Goal: Task Accomplishment & Management: Complete application form

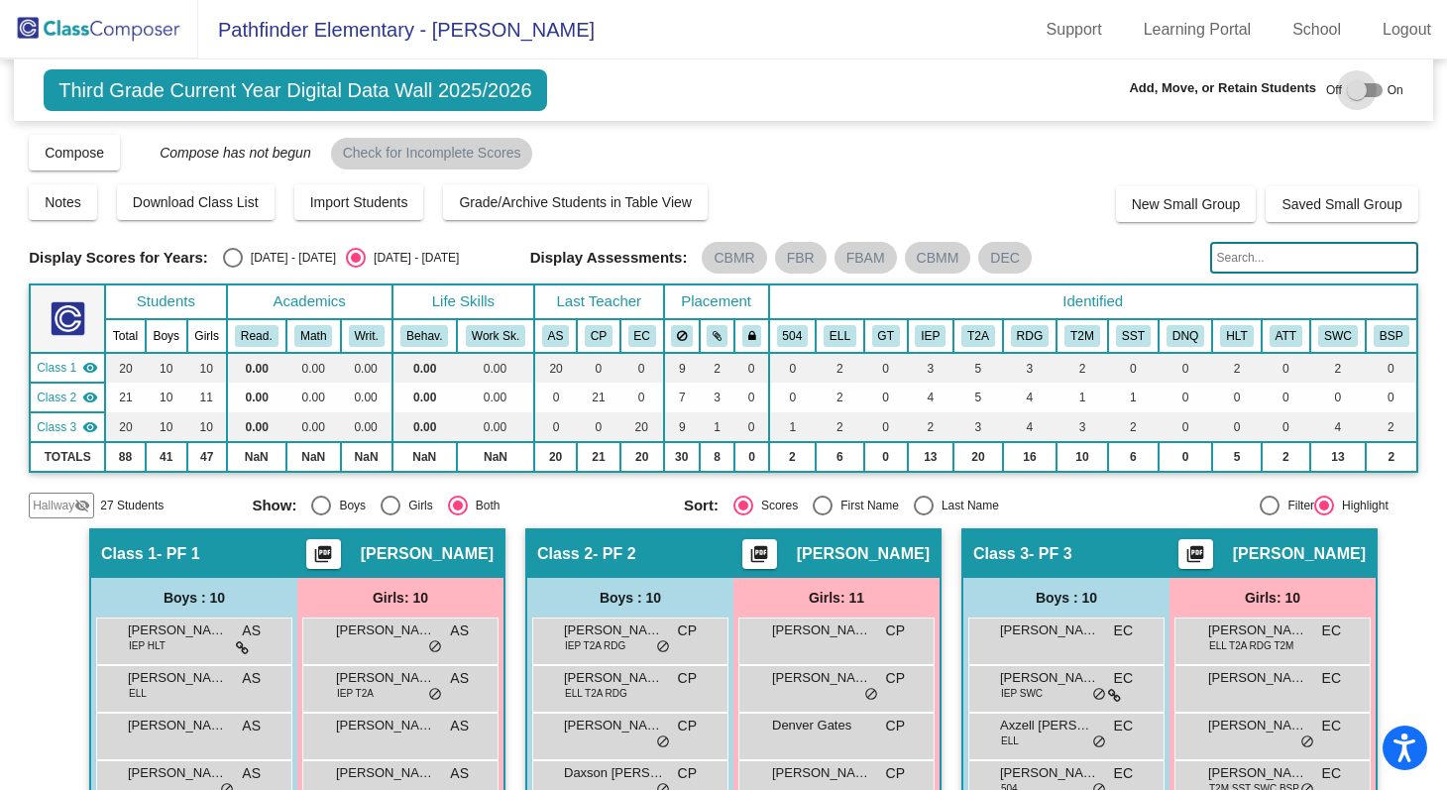
click at [1350, 88] on div at bounding box center [1357, 90] width 20 height 20
checkbox input "true"
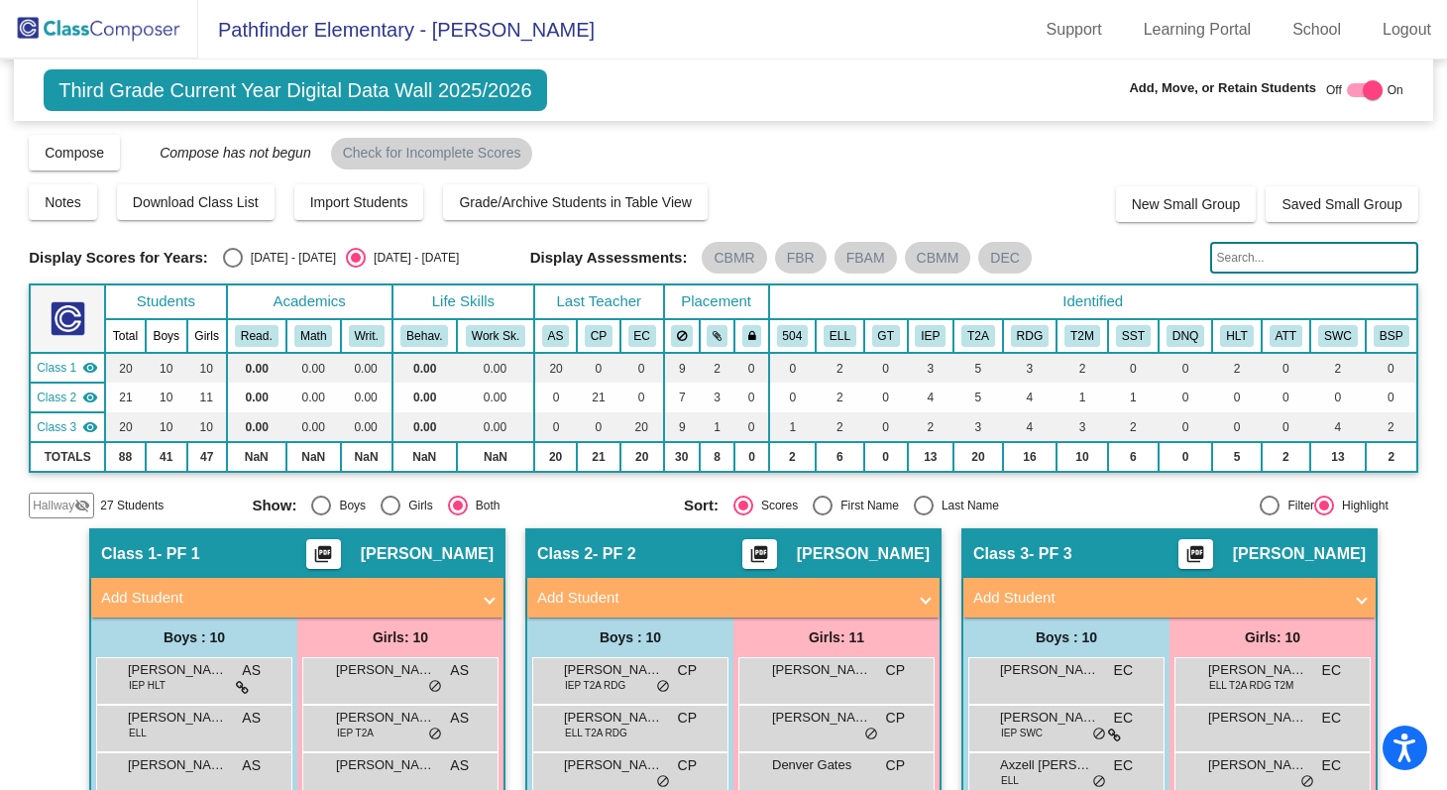
click at [494, 581] on mat-expansion-panel-header "Add Student" at bounding box center [297, 598] width 412 height 40
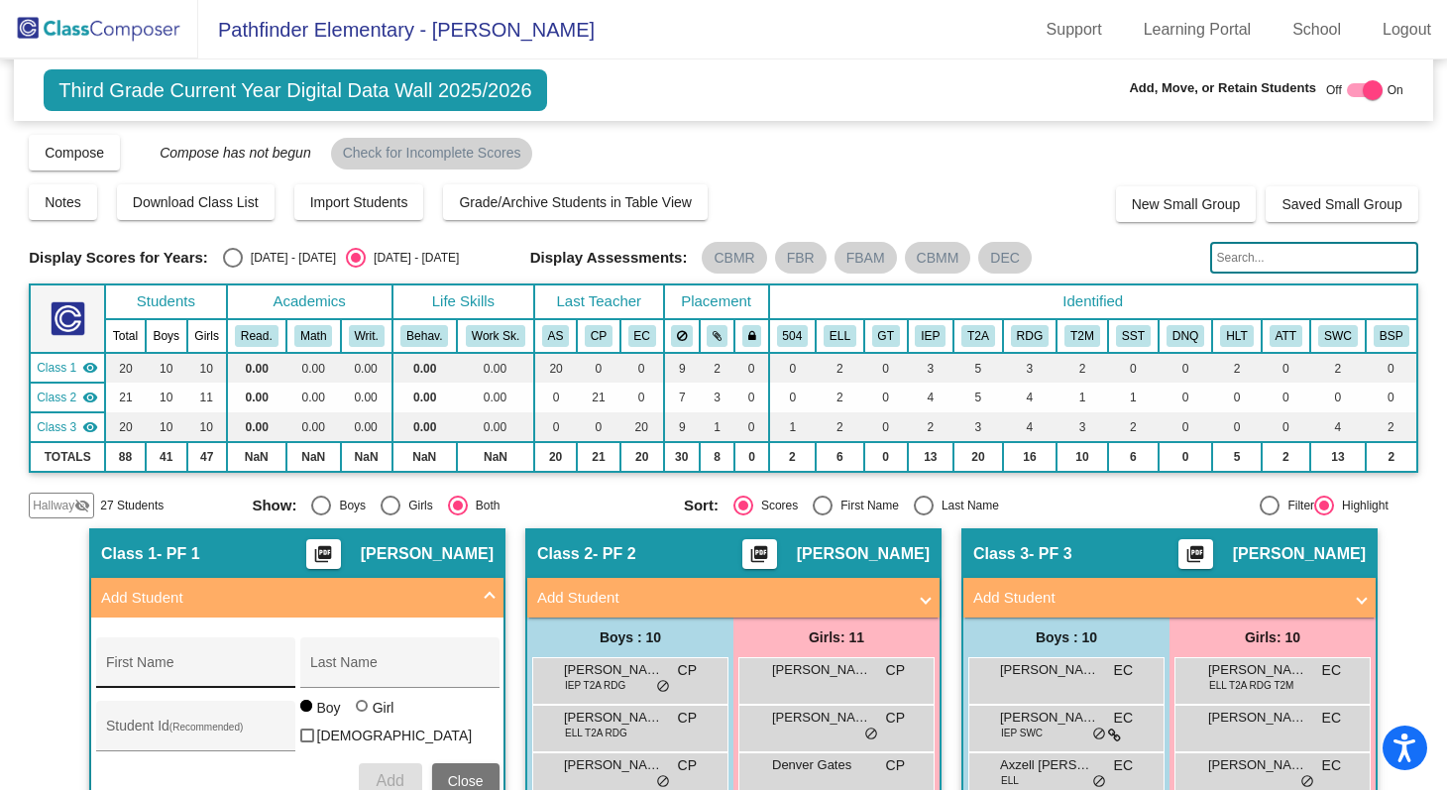
click at [211, 671] on input "First Name" at bounding box center [195, 670] width 178 height 16
paste input "Talia"
type input "Talia"
type input "[PERSON_NAME]"
click at [356, 711] on div at bounding box center [362, 706] width 12 height 12
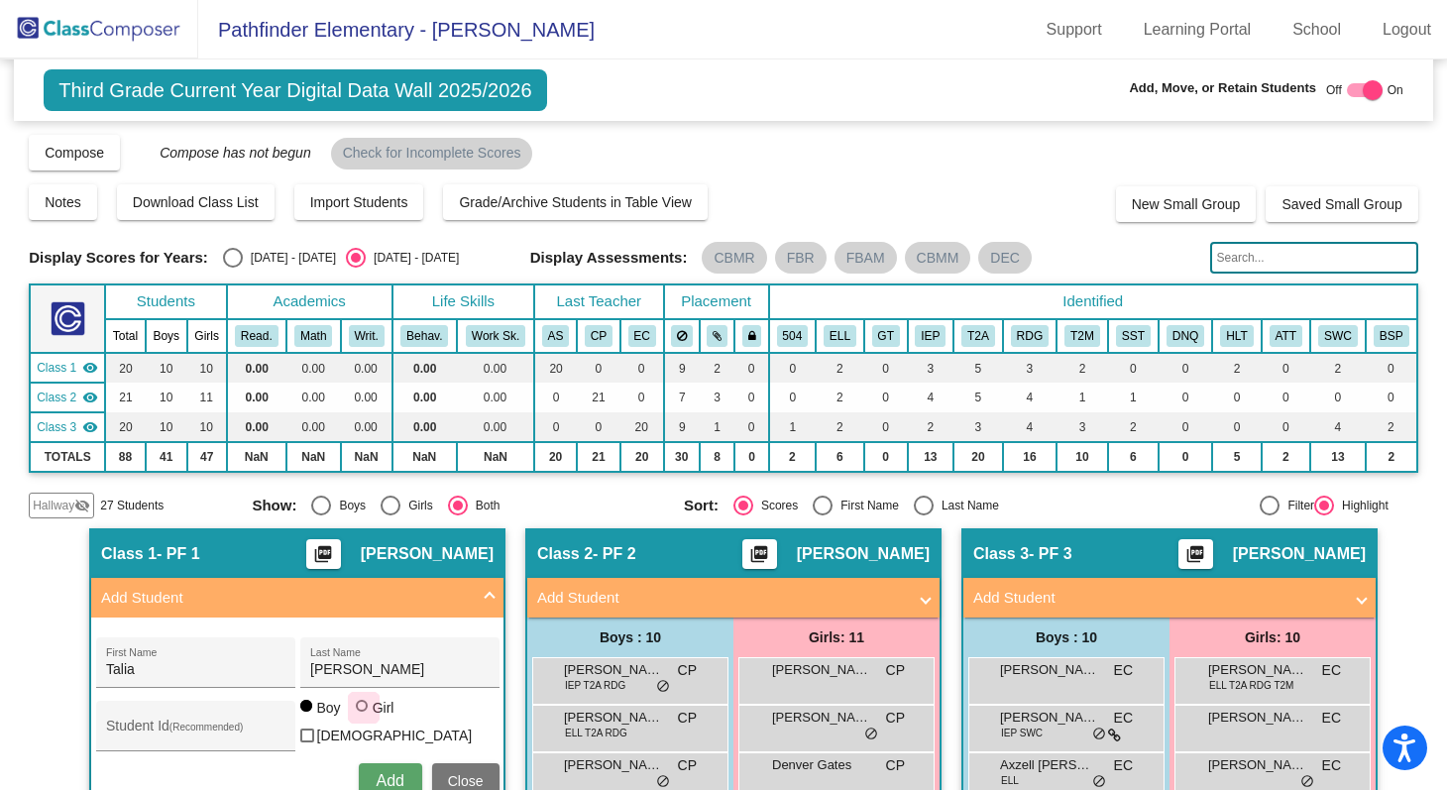
click at [363, 715] on input "Girl" at bounding box center [363, 715] width 1 height 1
radio input "true"
click at [209, 731] on input "Student Id (Recommended)" at bounding box center [195, 733] width 178 height 16
paste input "4126557571"
type input "4126557571"
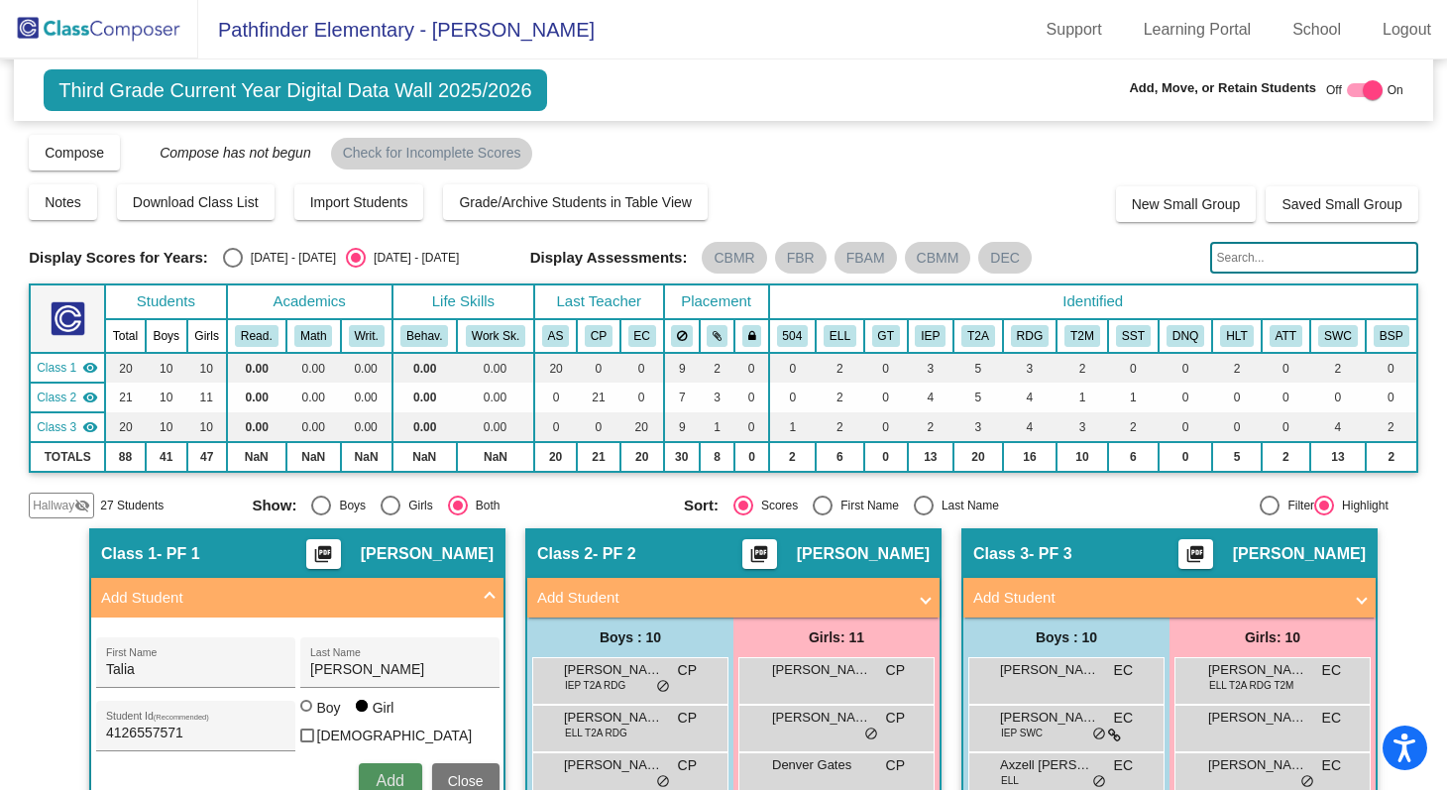
click at [384, 777] on span "Add" at bounding box center [390, 780] width 28 height 17
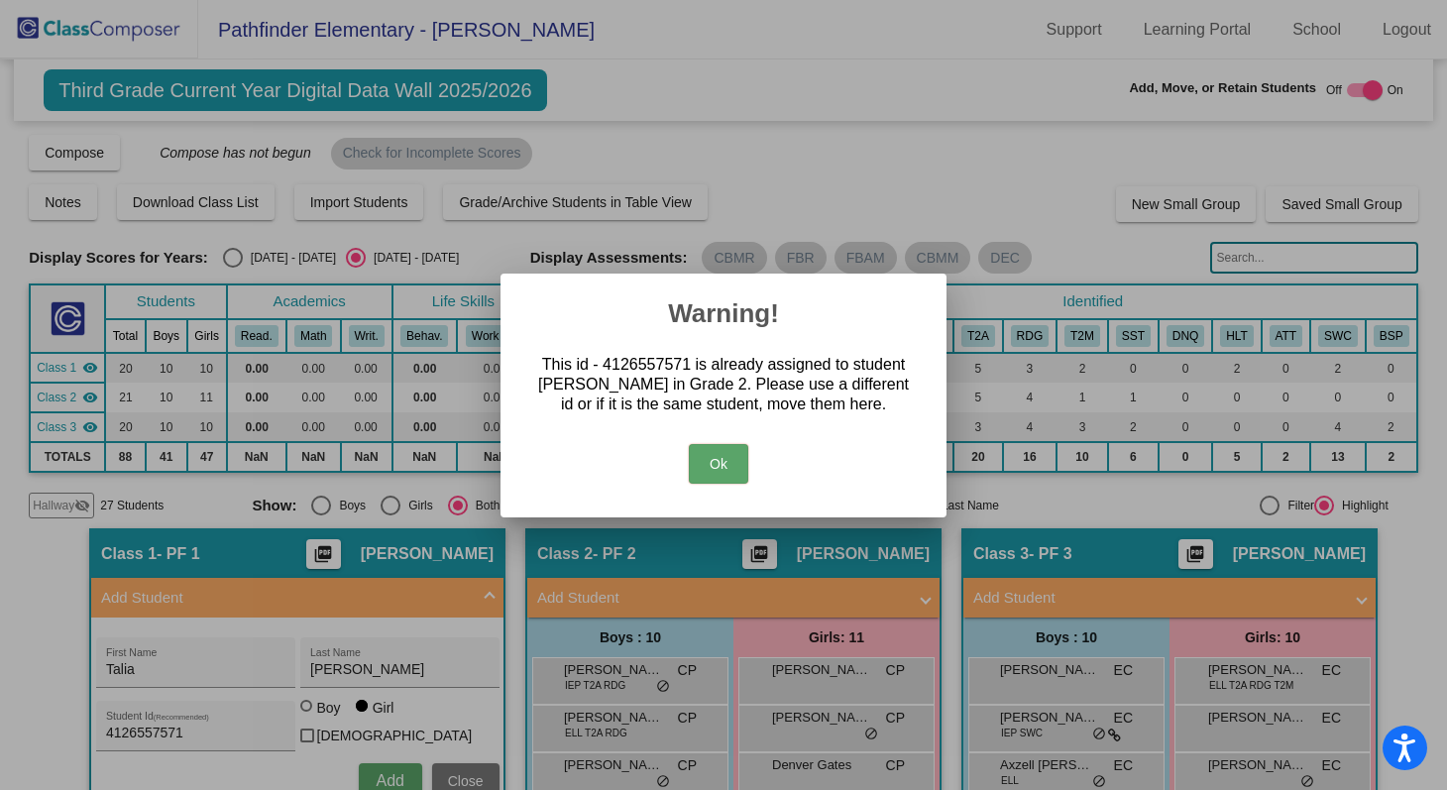
click at [731, 458] on button "Ok" at bounding box center [718, 464] width 59 height 40
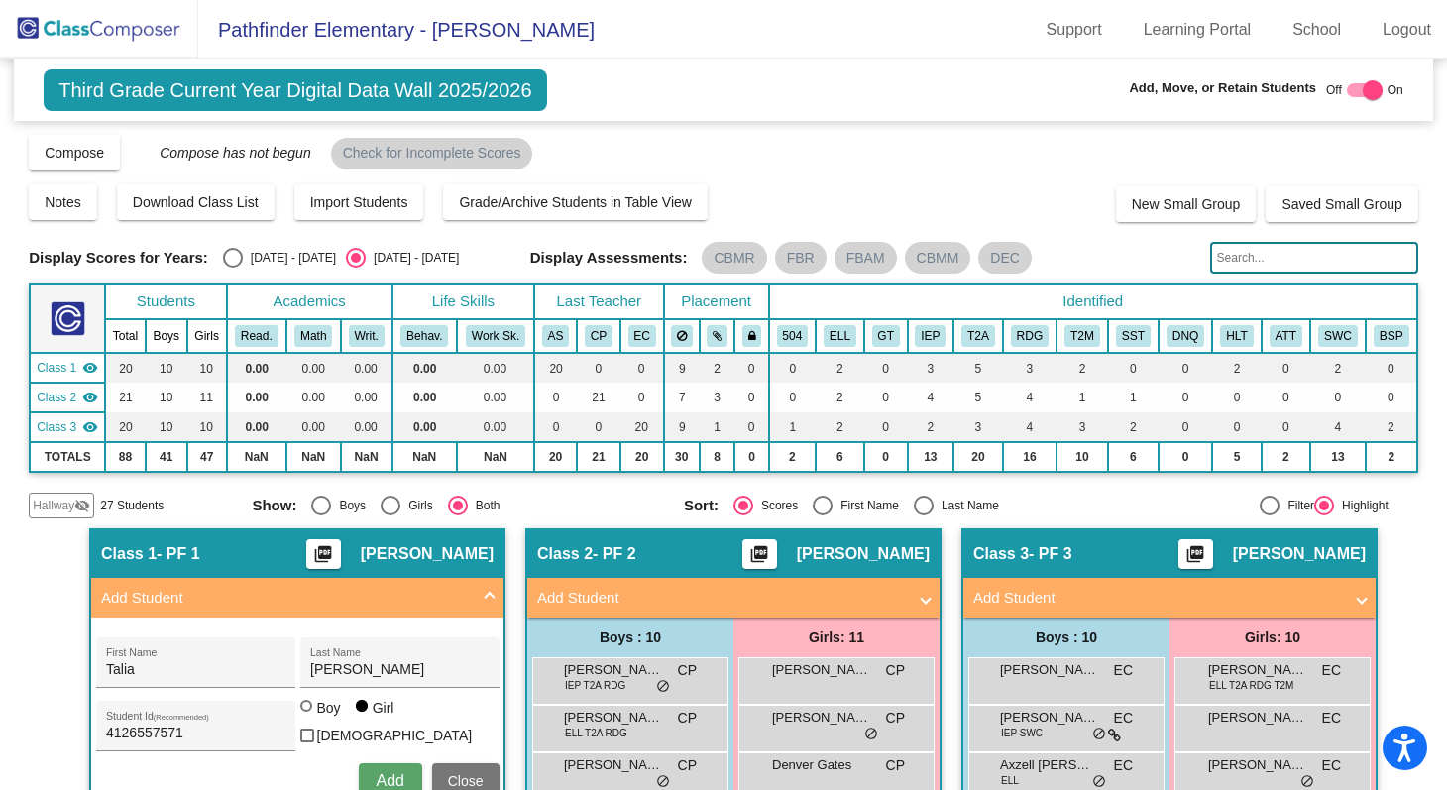
scroll to position [5, 0]
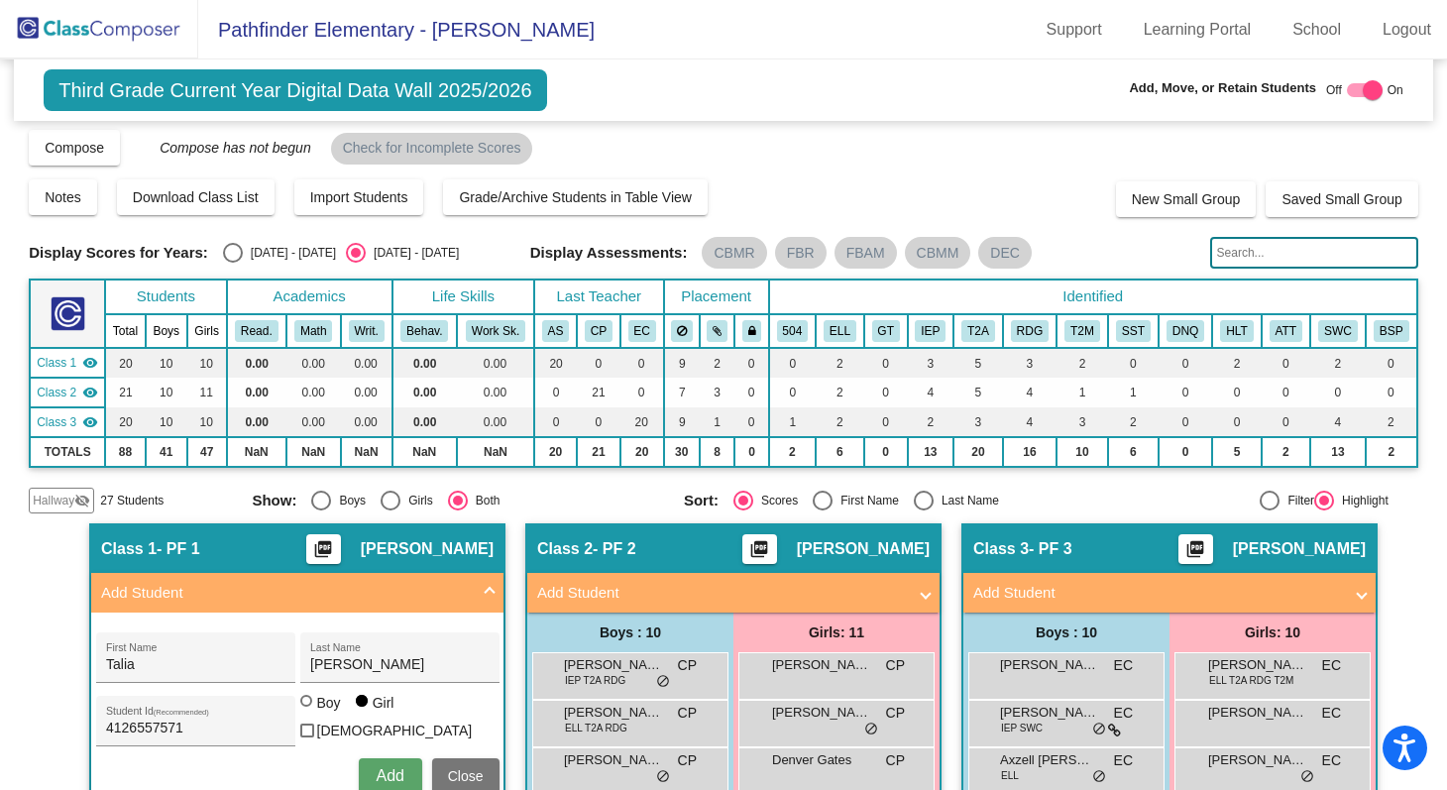
click at [452, 769] on span "Close" at bounding box center [466, 776] width 36 height 16
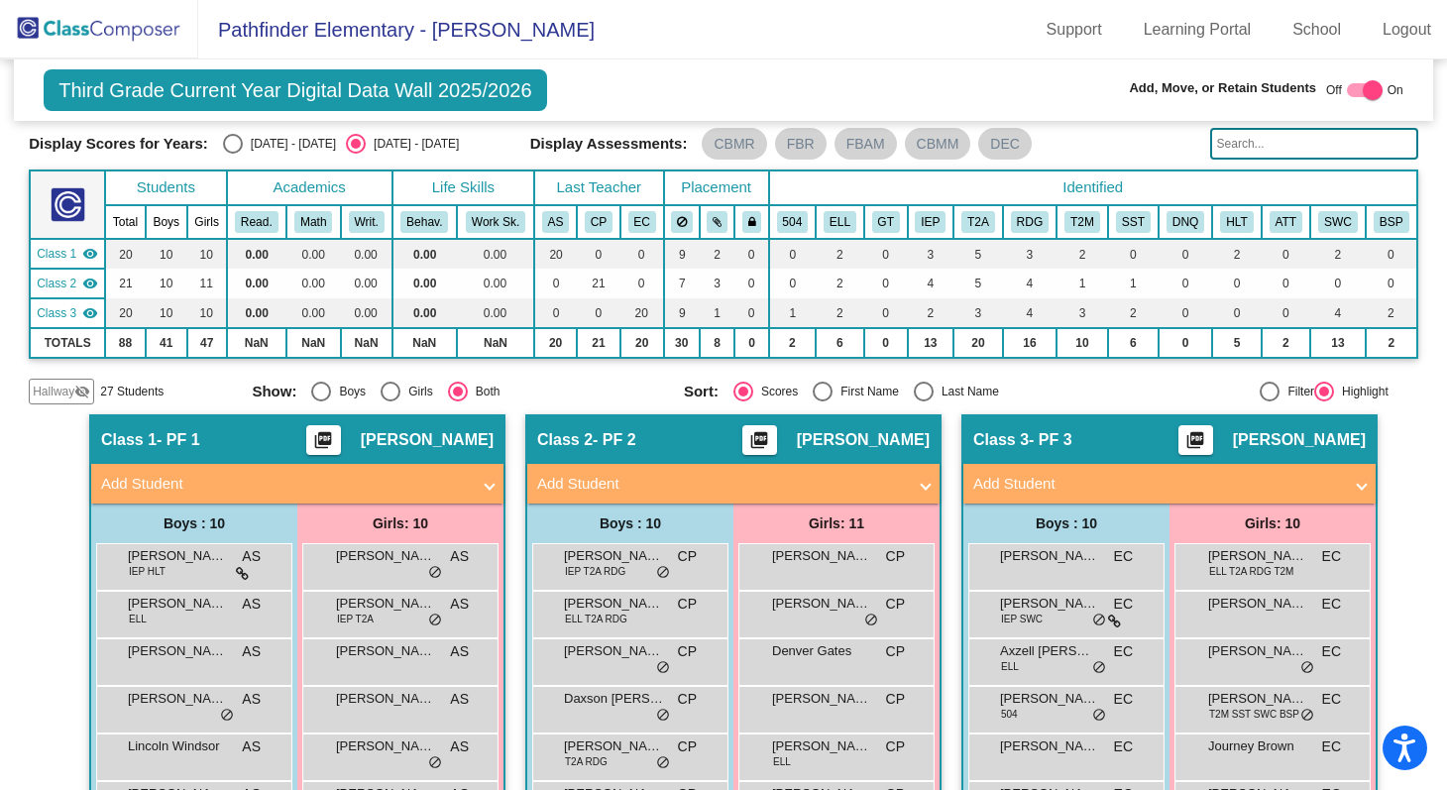
scroll to position [0, 0]
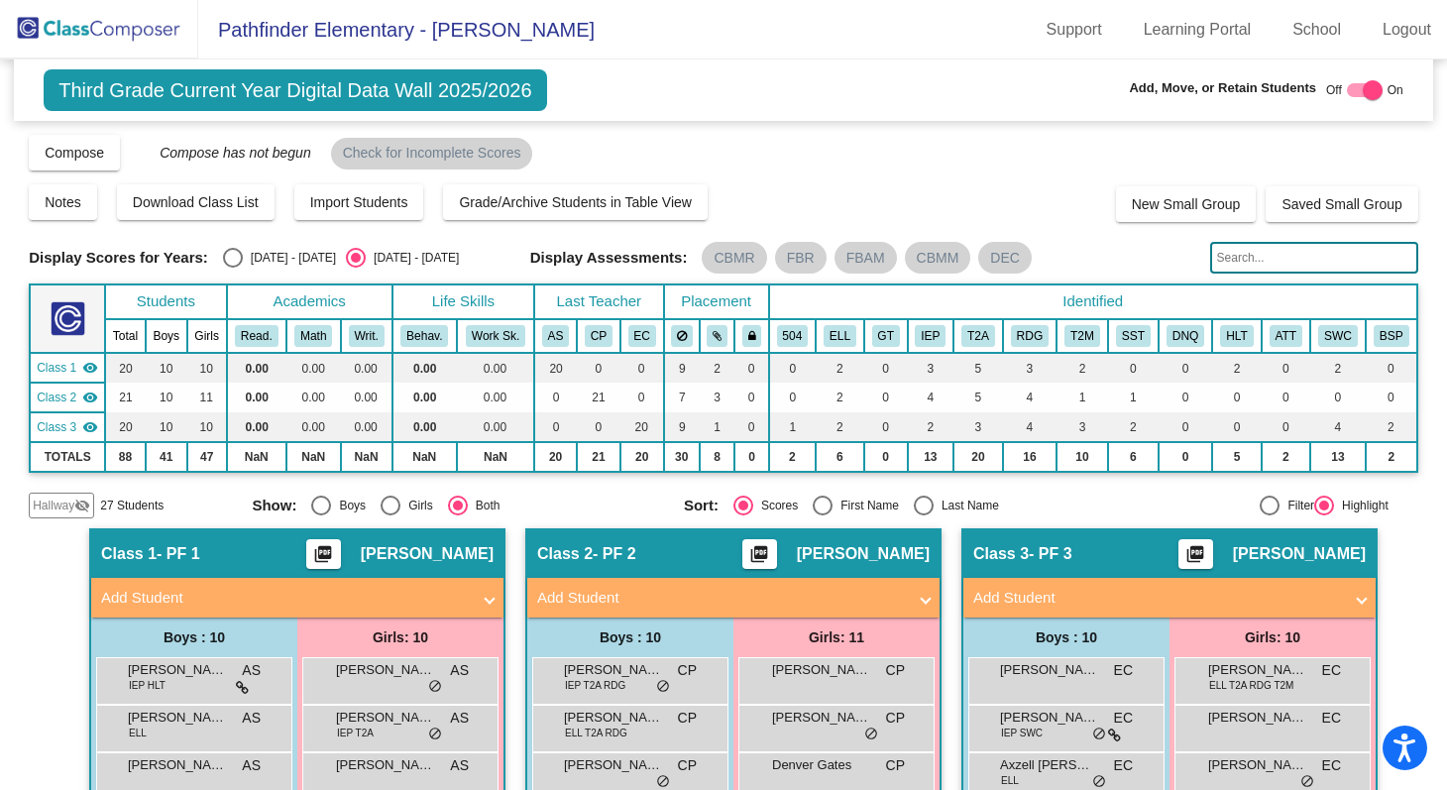
click at [94, 46] on img at bounding box center [99, 29] width 198 height 58
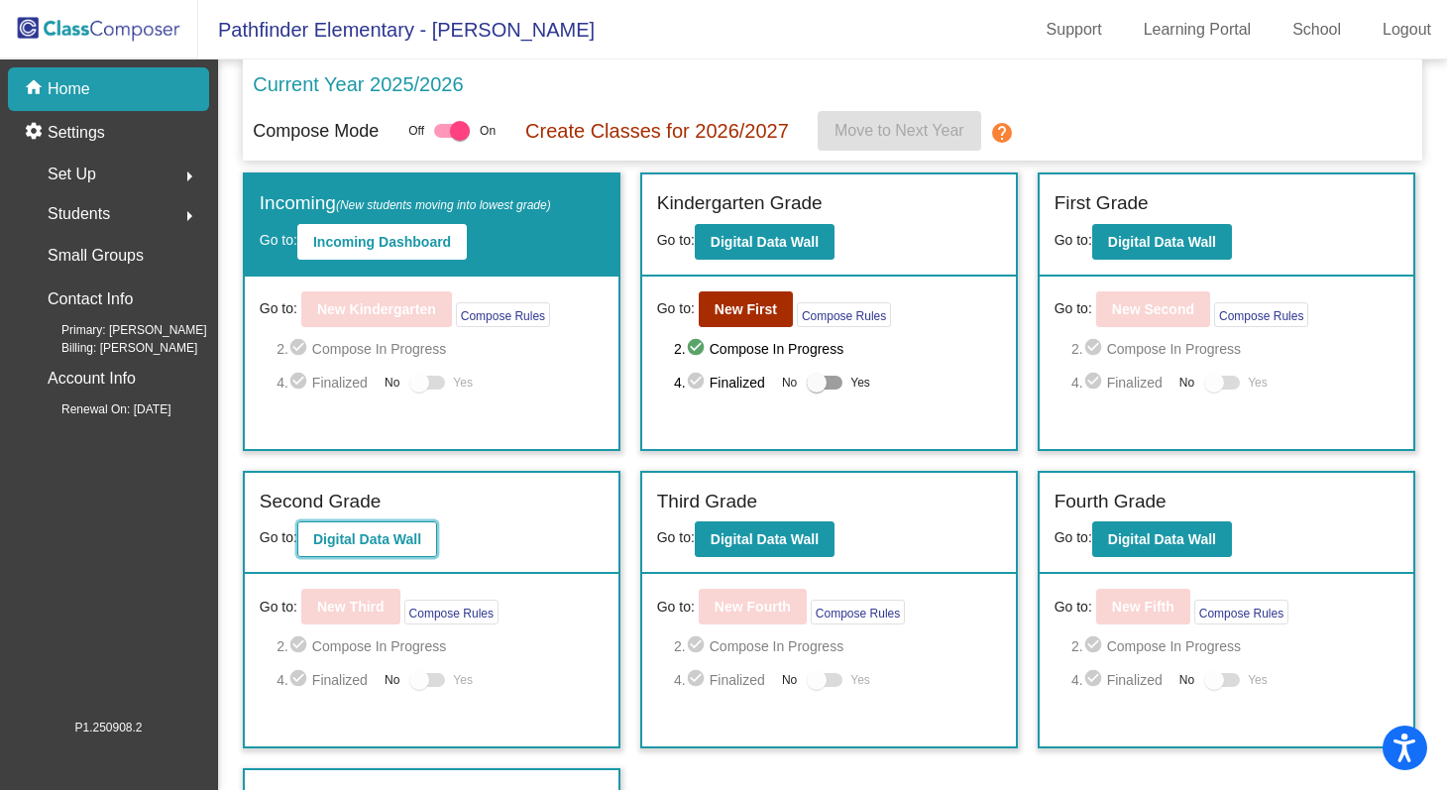
click at [421, 537] on b "Digital Data Wall" at bounding box center [367, 539] width 108 height 16
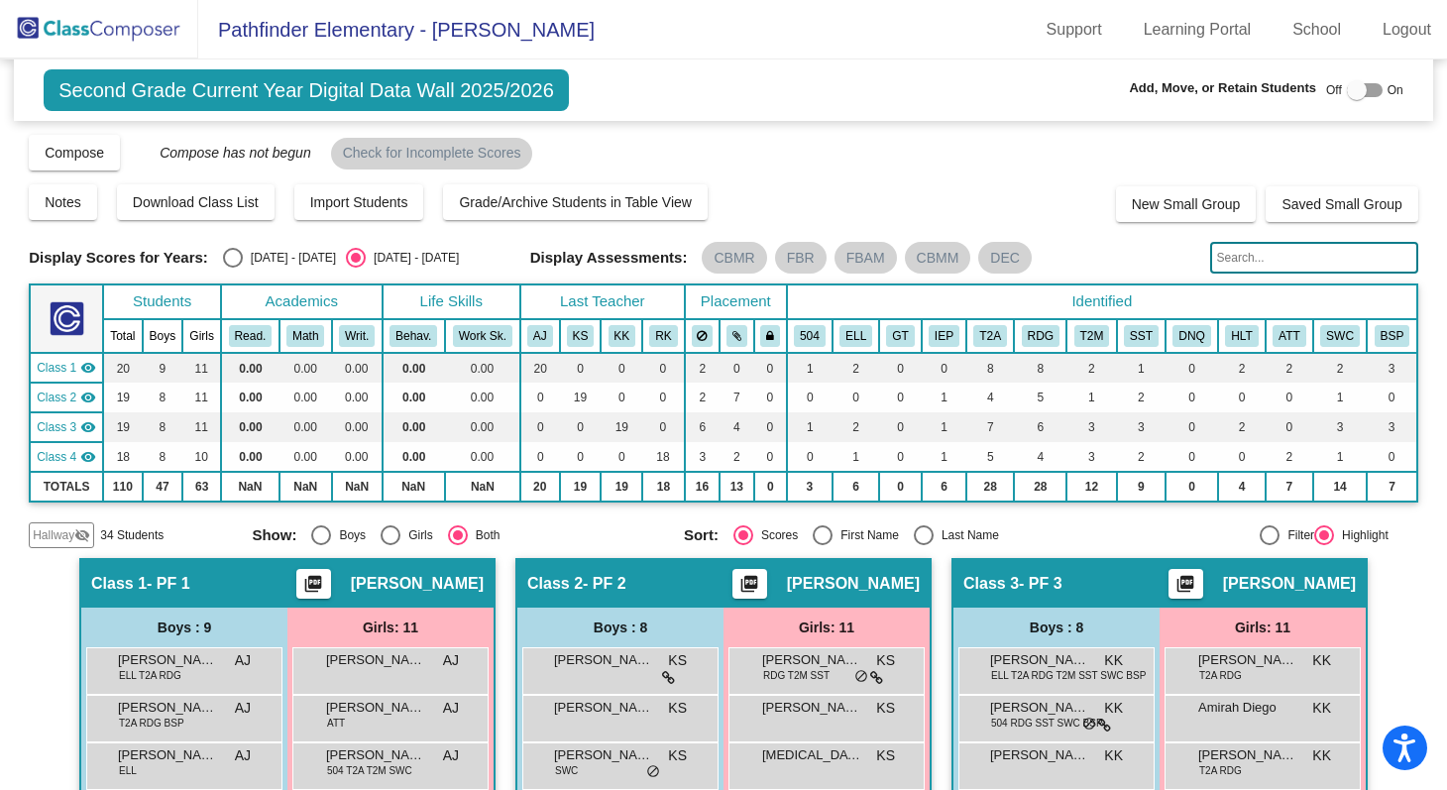
click at [67, 536] on span "Hallway" at bounding box center [54, 535] width 42 height 18
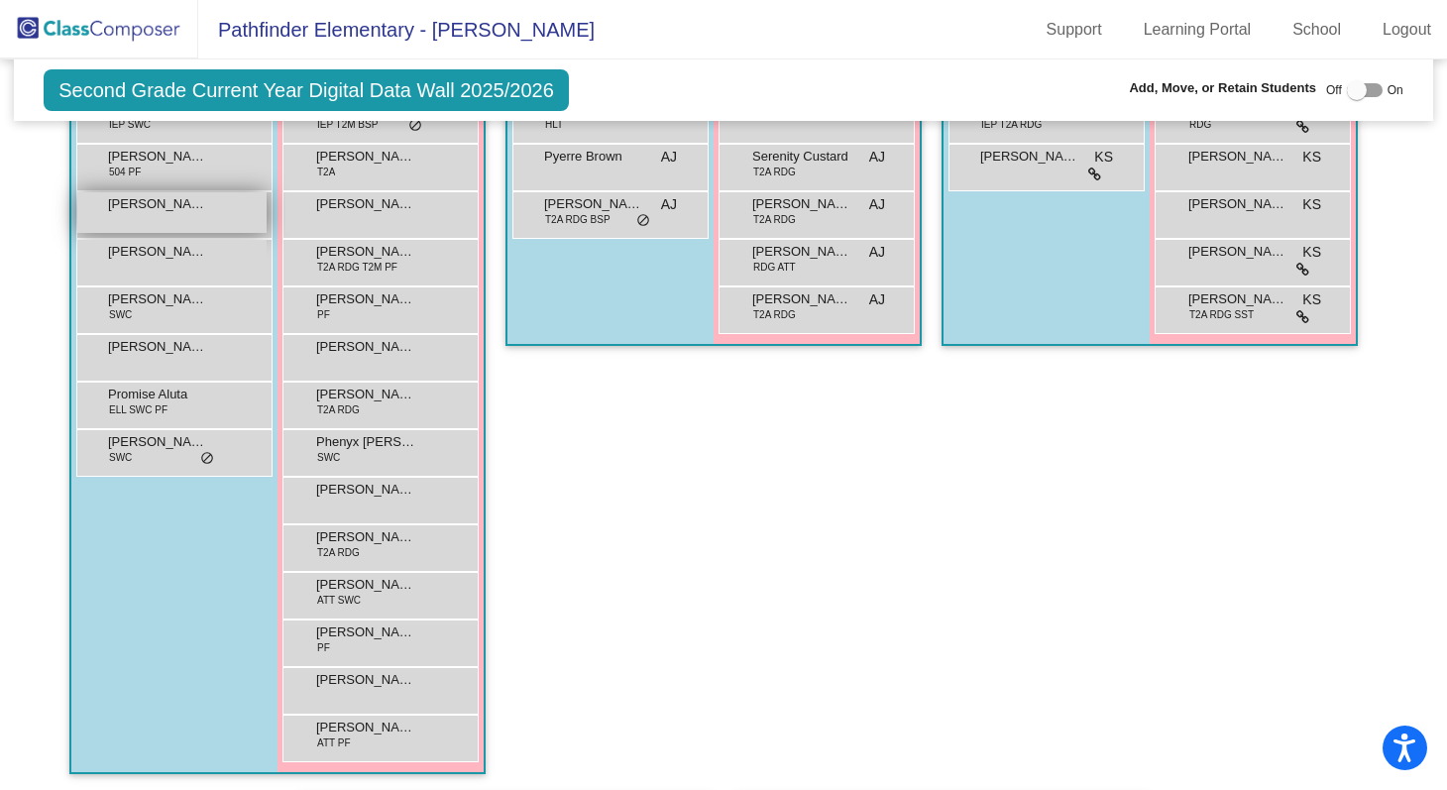
scroll to position [837, 0]
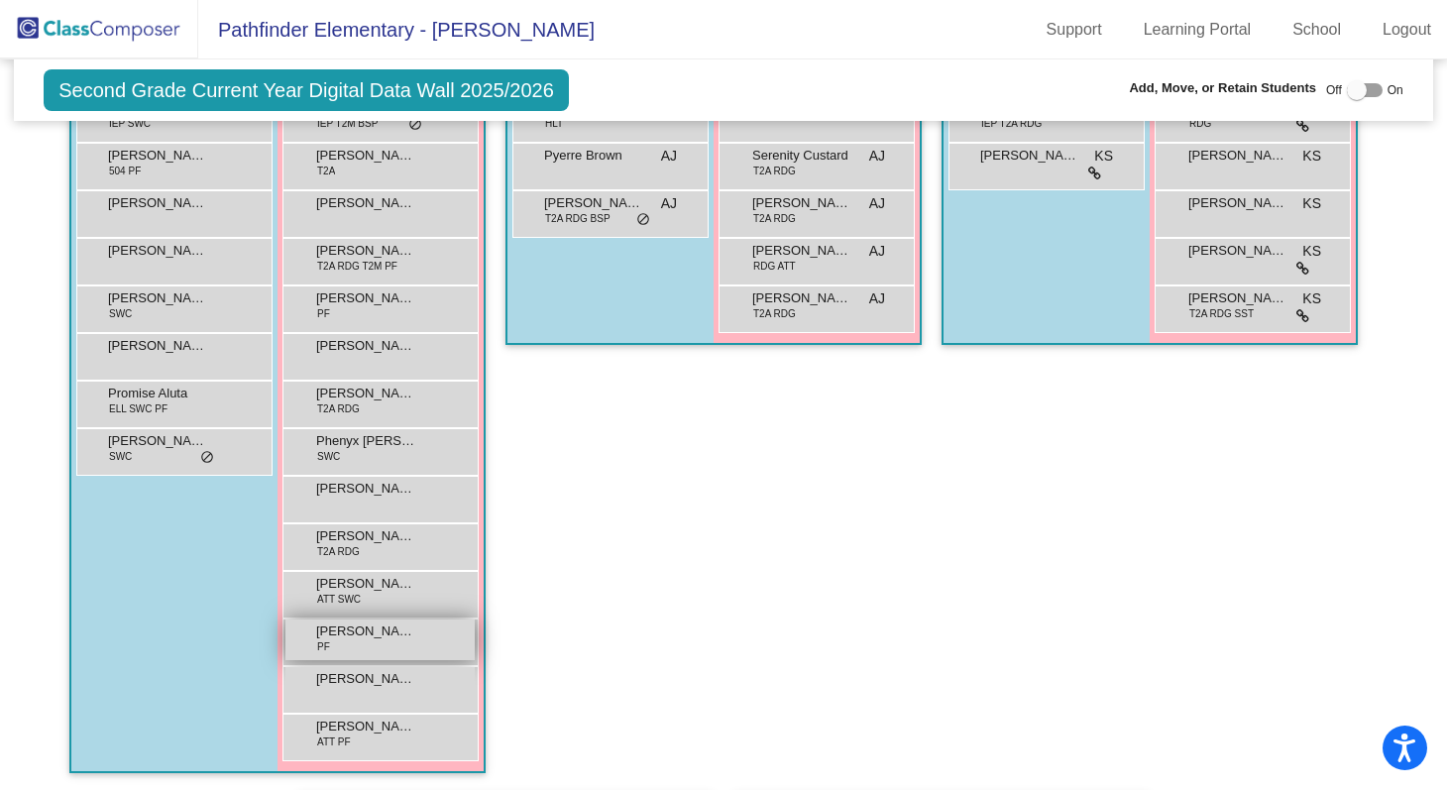
click at [343, 632] on span "[PERSON_NAME]" at bounding box center [365, 631] width 99 height 20
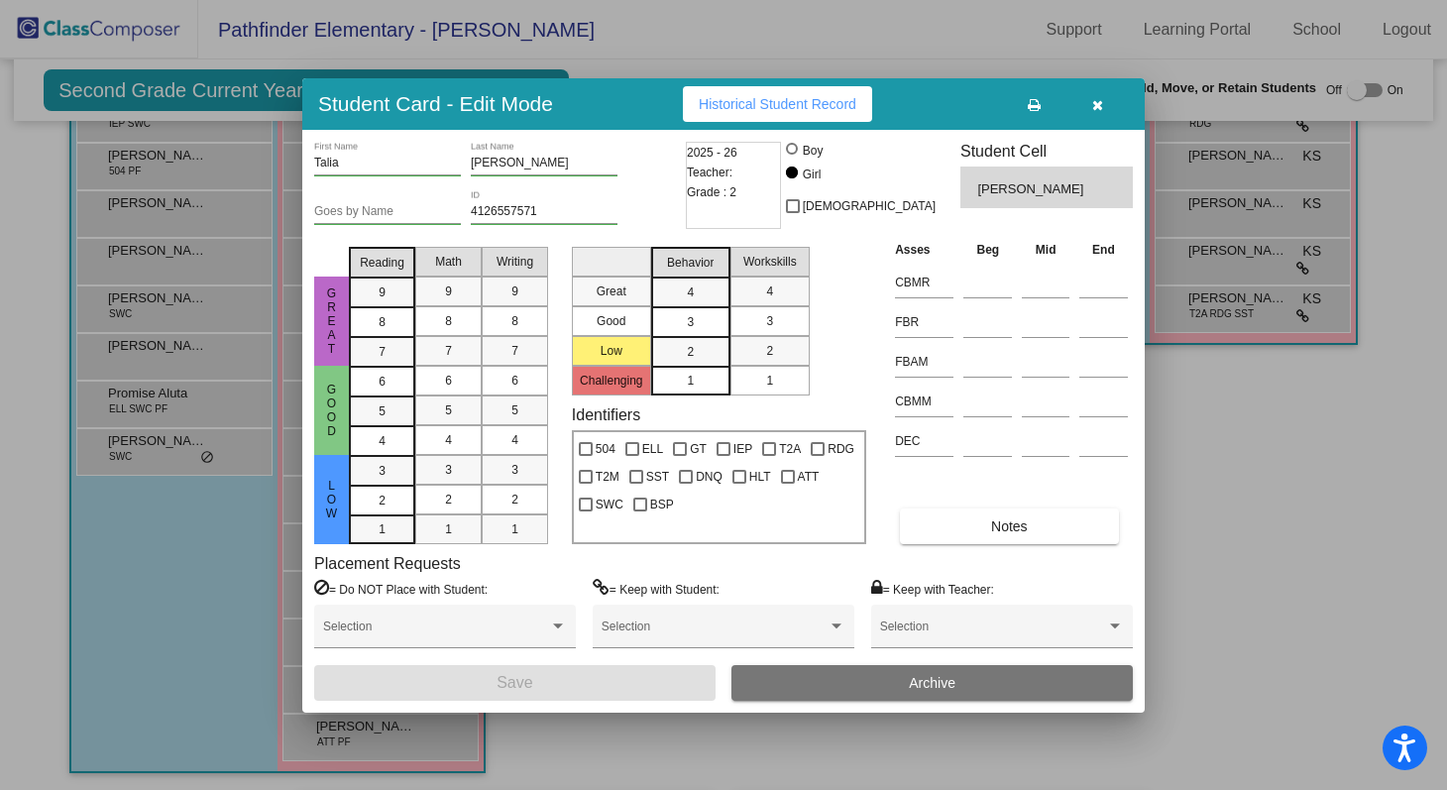
click at [836, 98] on span "Historical Student Record" at bounding box center [778, 104] width 158 height 16
click at [1097, 105] on icon "button" at bounding box center [1097, 105] width 11 height 14
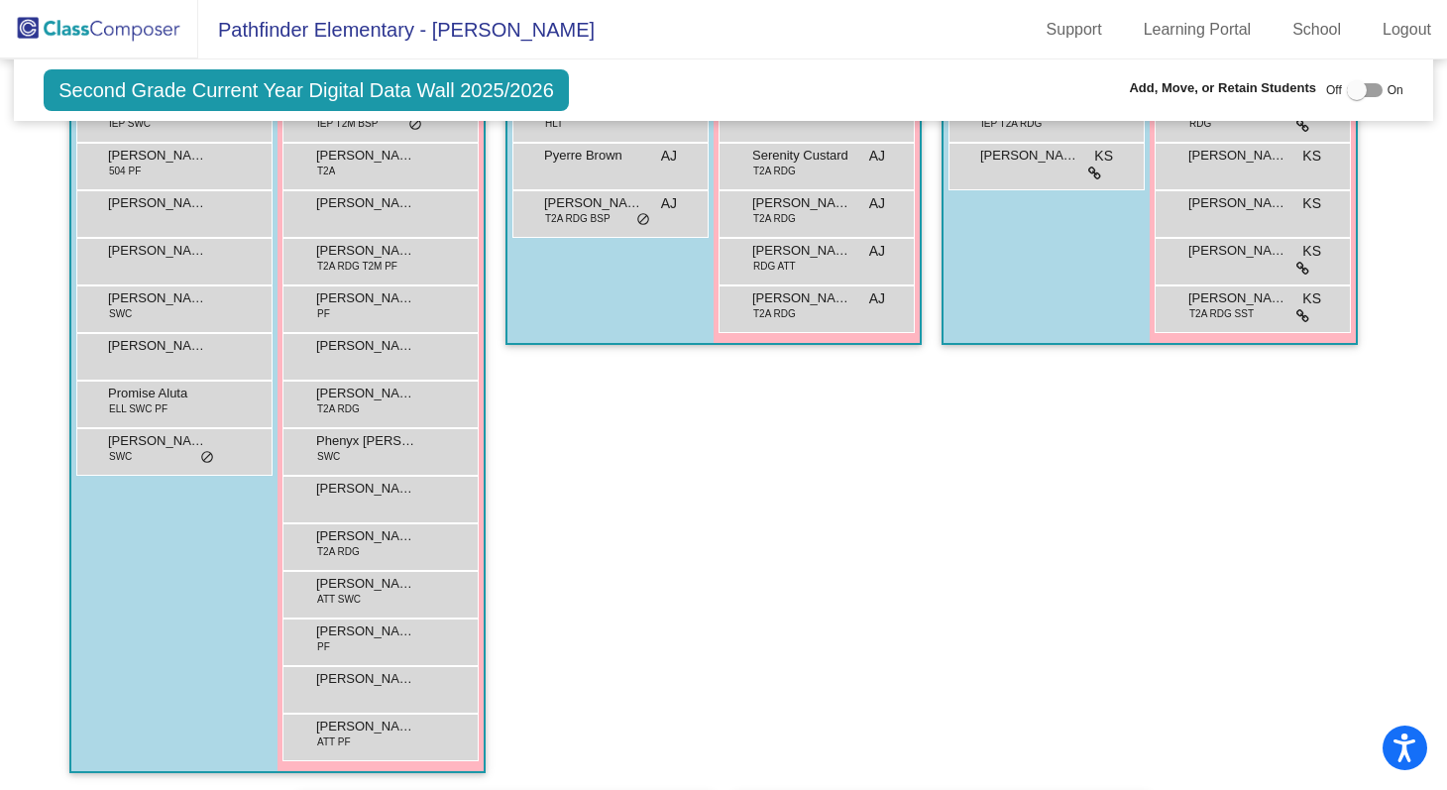
click at [110, 37] on img at bounding box center [99, 29] width 198 height 58
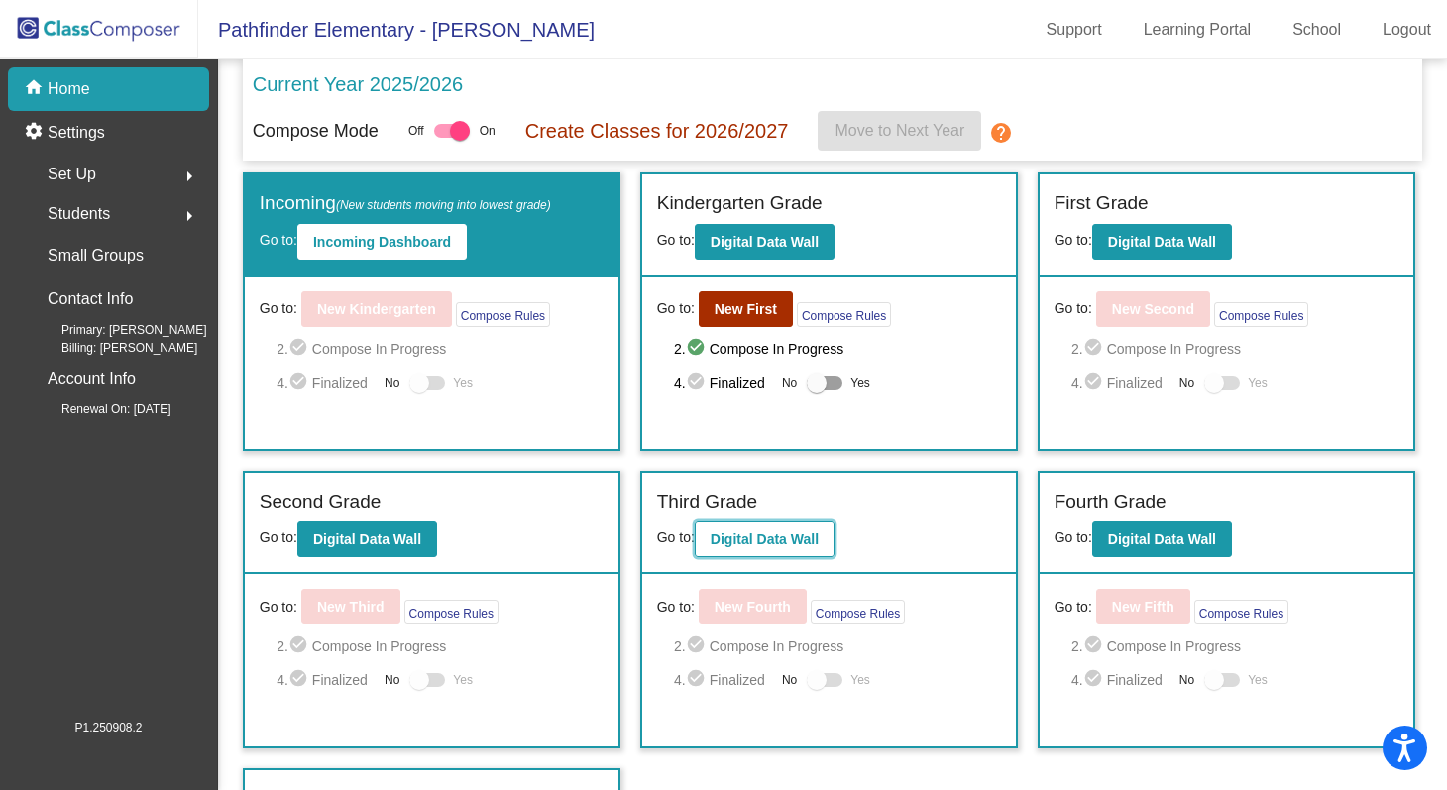
click at [801, 552] on button "Digital Data Wall" at bounding box center [765, 539] width 140 height 36
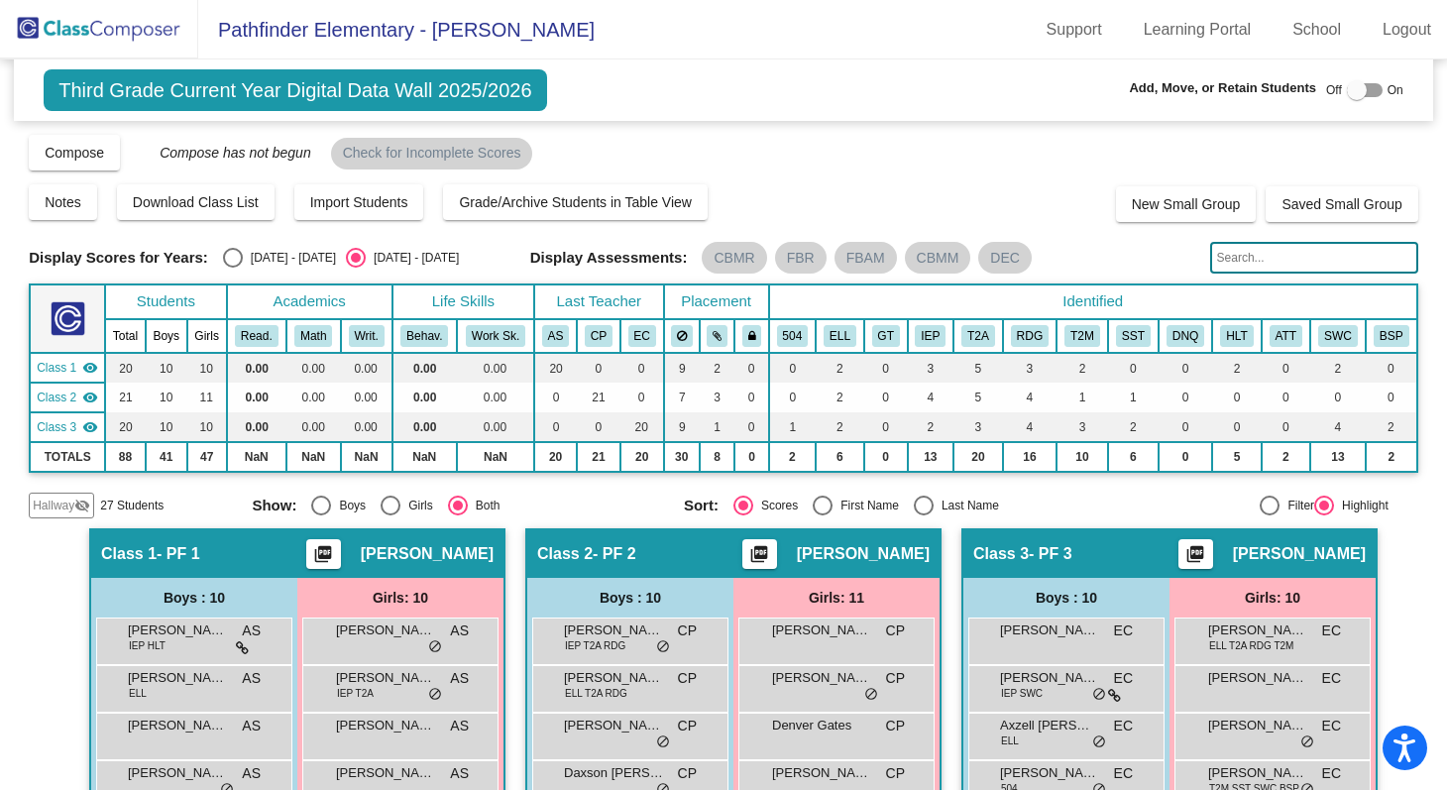
click at [1347, 99] on div at bounding box center [1357, 90] width 20 height 20
checkbox input "true"
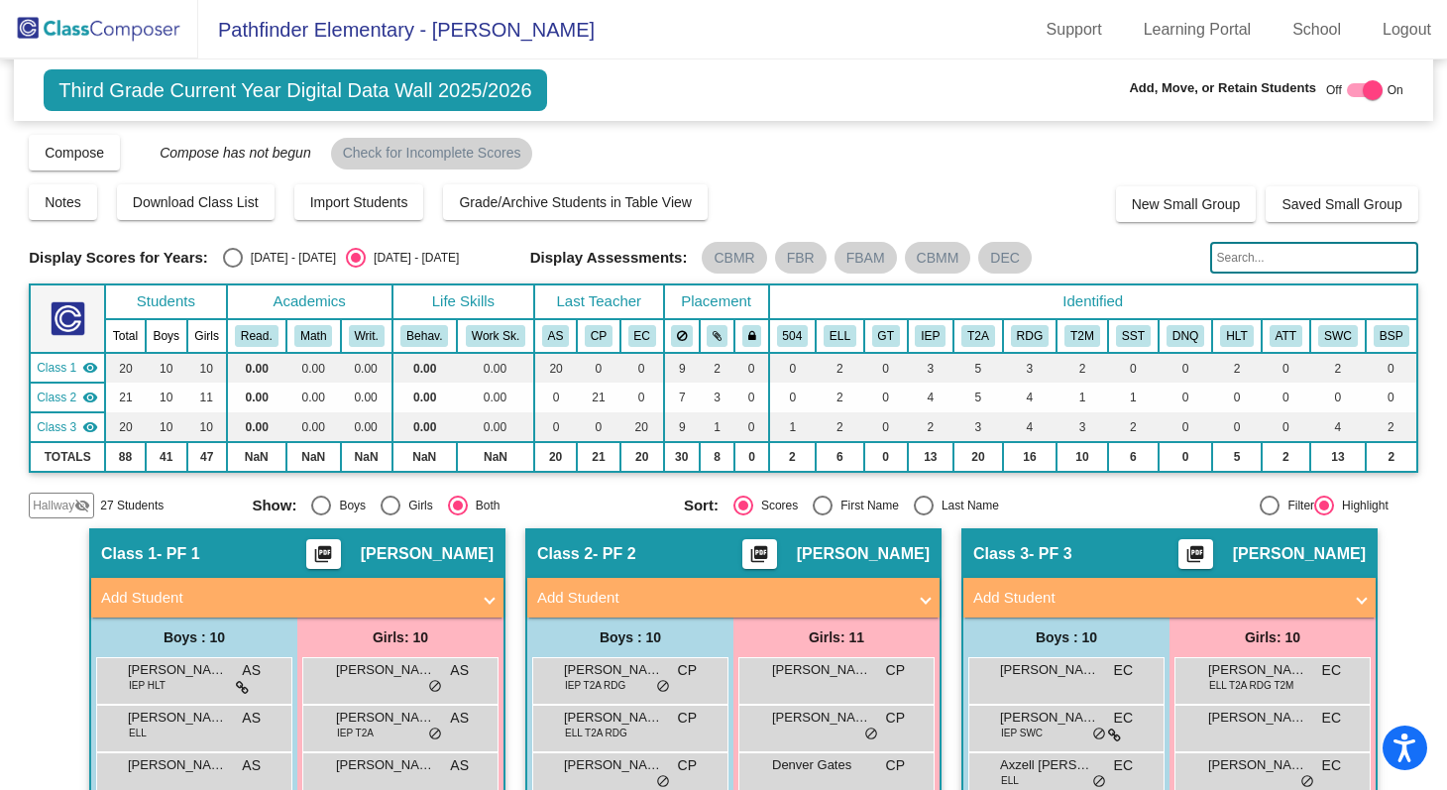
click at [487, 614] on mat-expansion-panel-header "Add Student" at bounding box center [297, 598] width 412 height 40
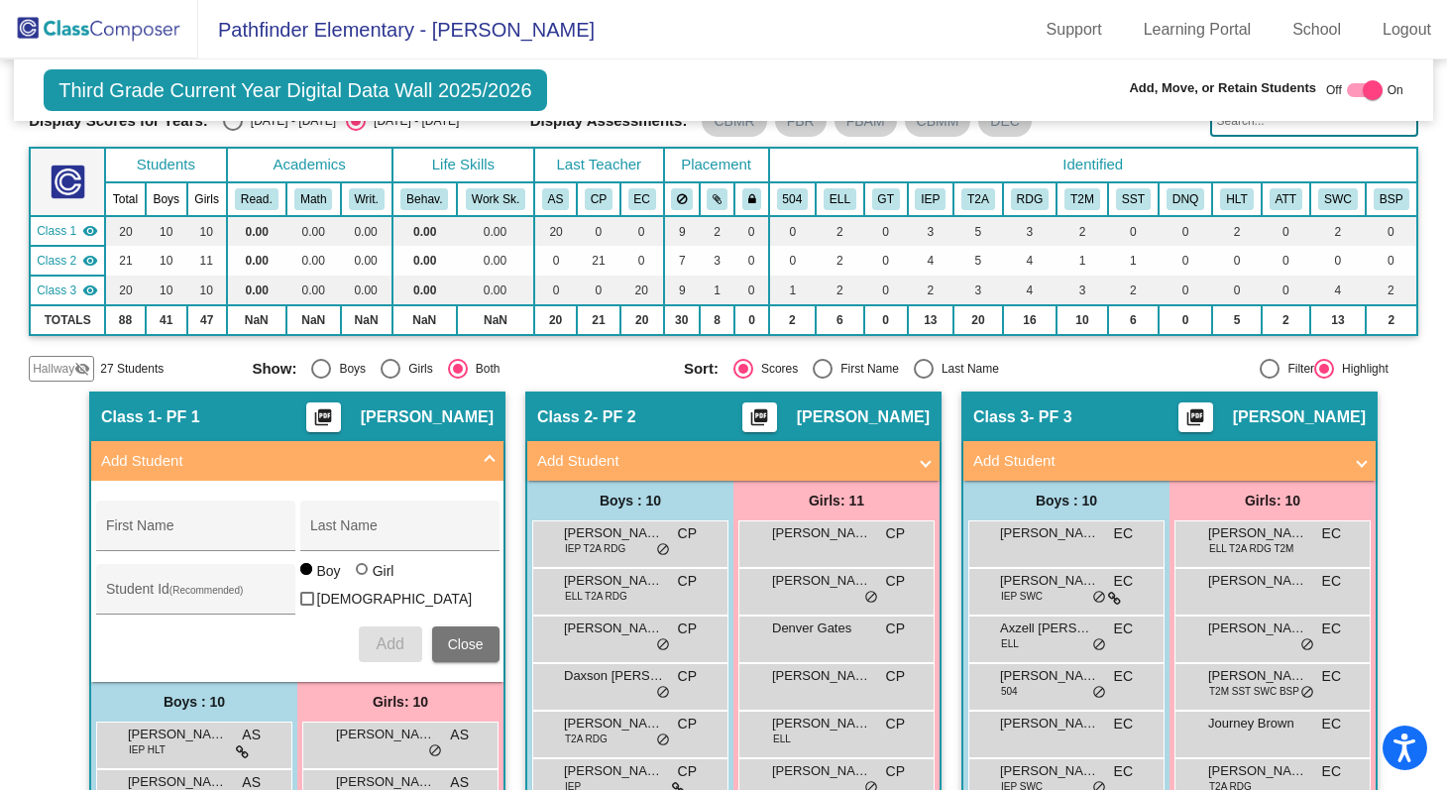
scroll to position [132, 0]
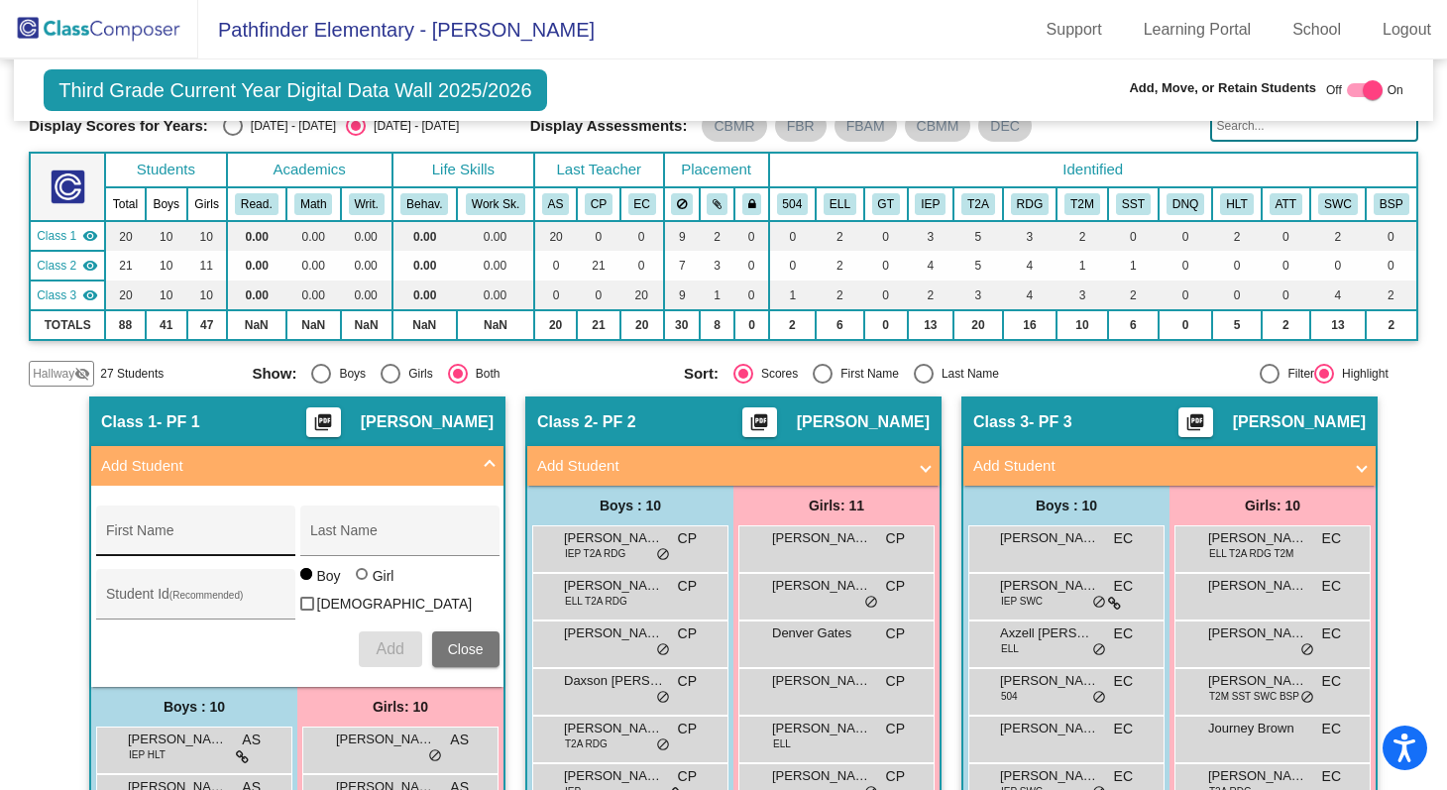
click at [187, 532] on input "First Name" at bounding box center [195, 538] width 178 height 16
type input "B"
type input "Talia"
type input "[PERSON_NAME]"
click at [356, 580] on div at bounding box center [362, 574] width 12 height 12
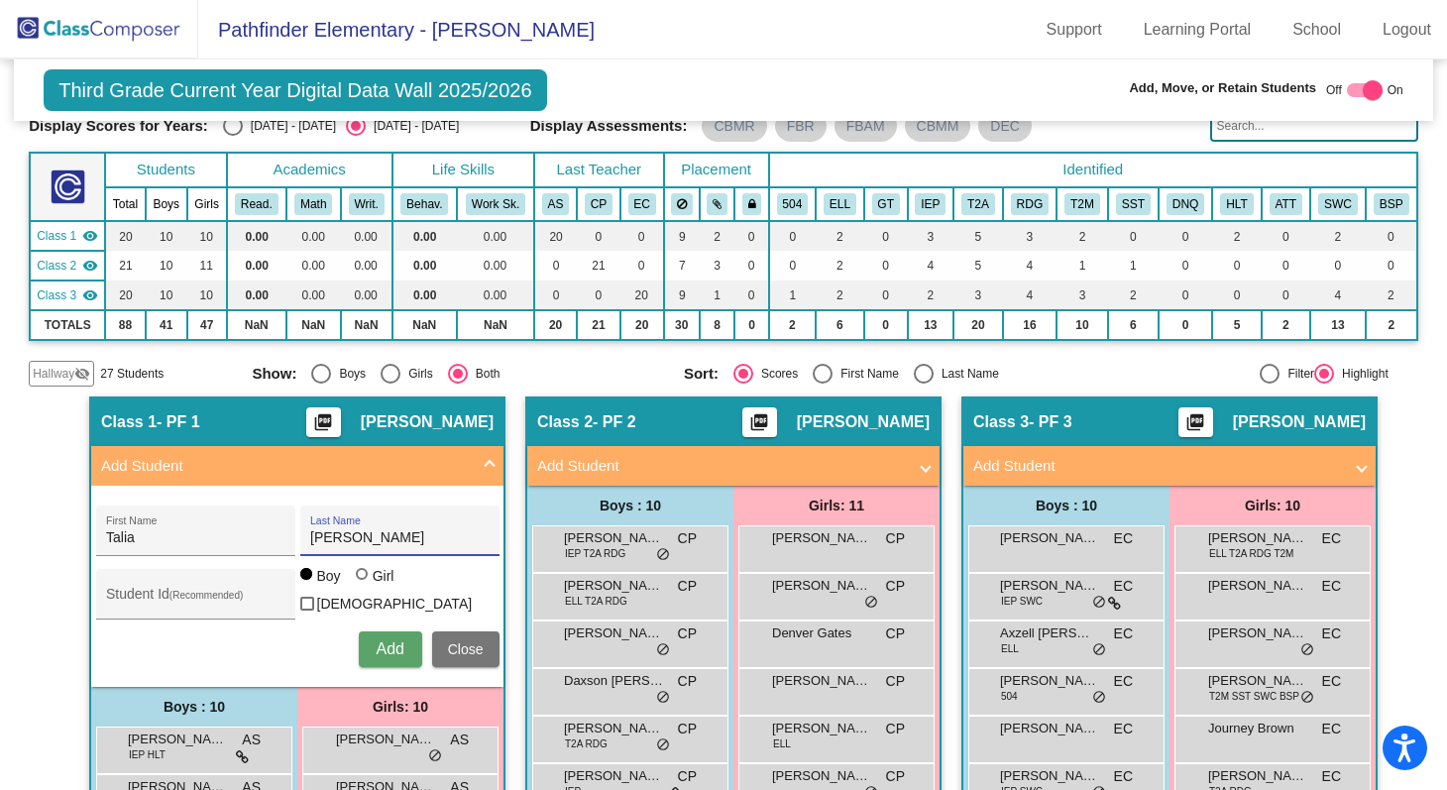
click at [363, 585] on input "Girl" at bounding box center [363, 584] width 1 height 1
radio input "true"
click at [226, 590] on div "Student Id (Recommended)" at bounding box center [195, 599] width 178 height 41
click at [192, 603] on input "Student Id (Recommended)" at bounding box center [195, 602] width 178 height 16
paste input "4126557571"
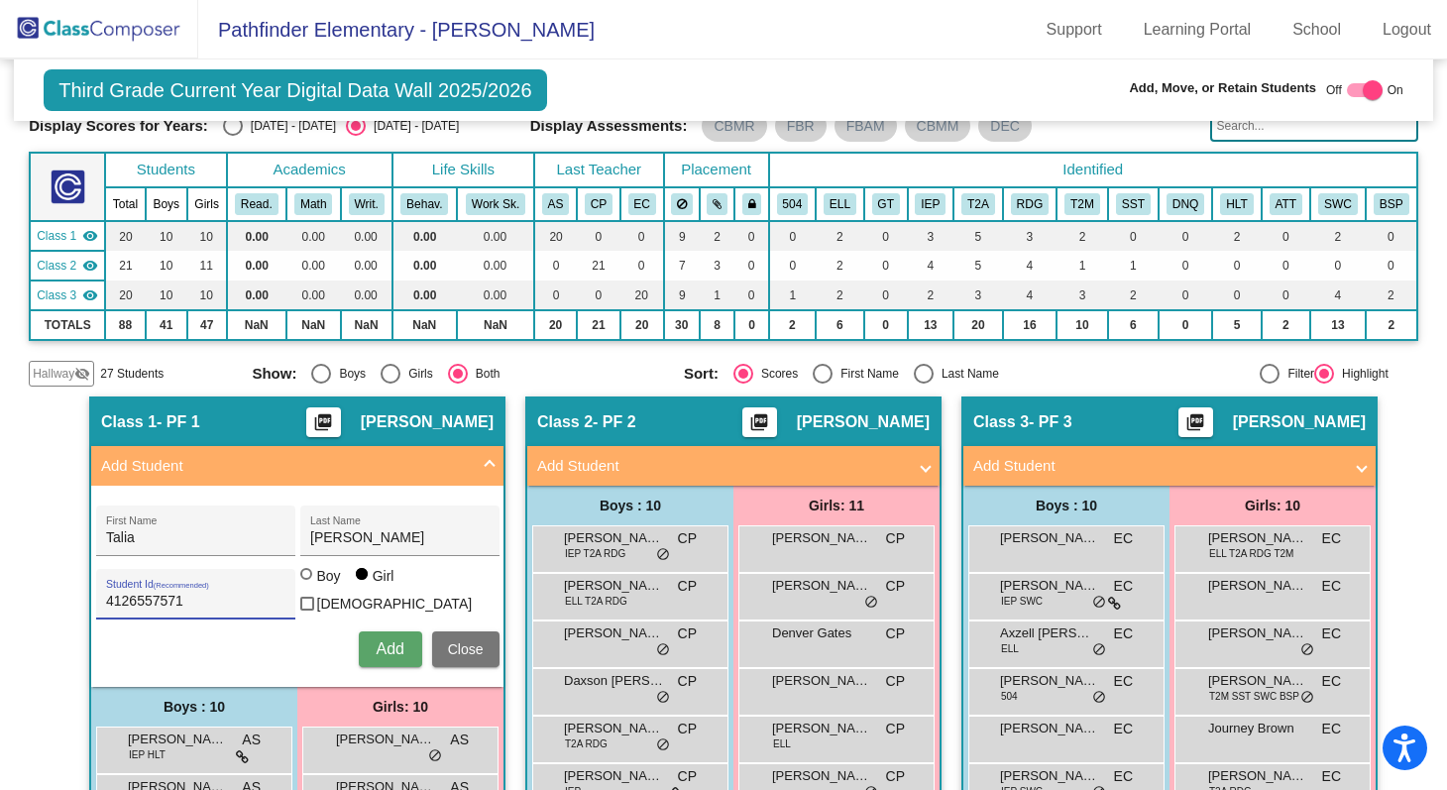
type input "4126557571"
click at [382, 644] on span "Add" at bounding box center [390, 648] width 28 height 17
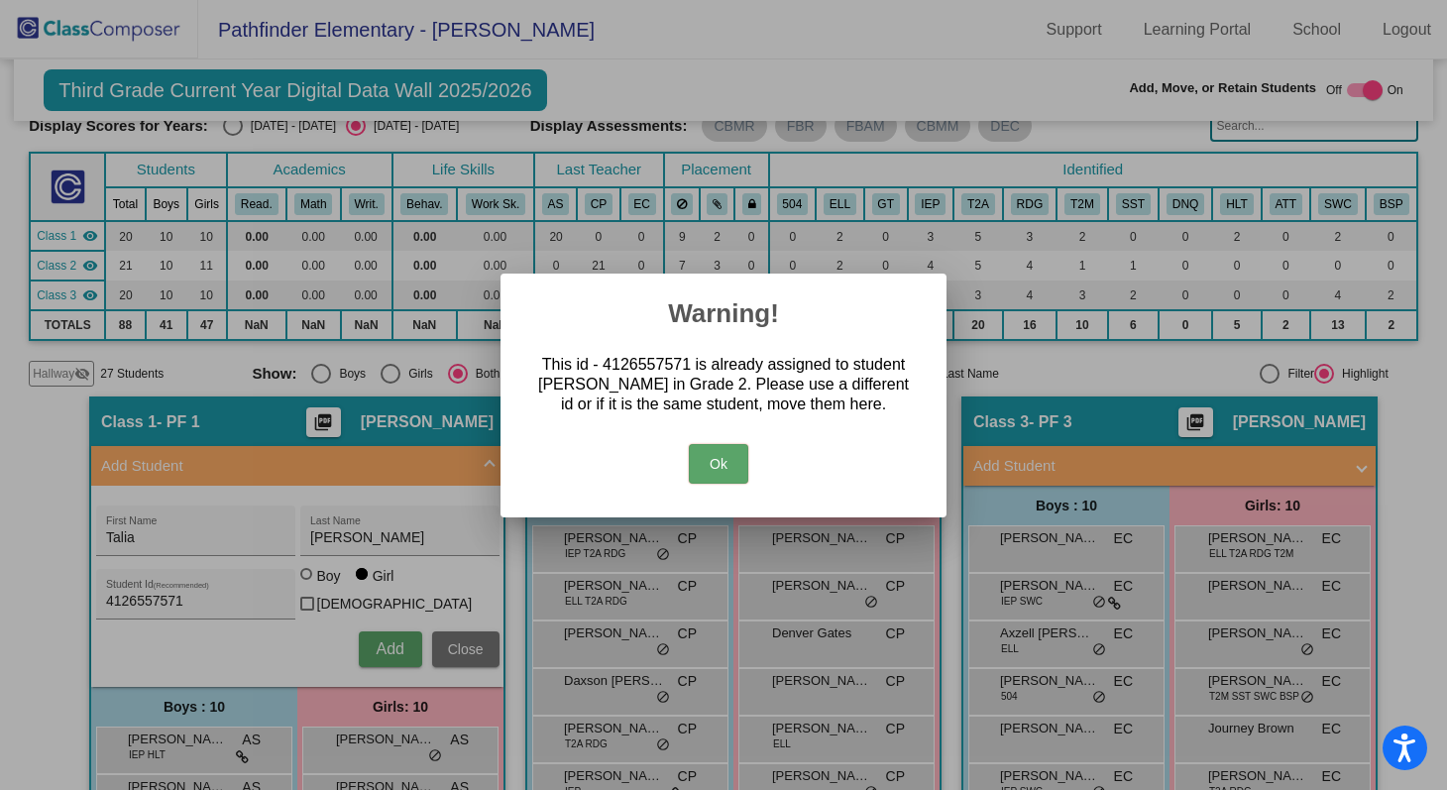
click at [321, 631] on div at bounding box center [723, 395] width 1447 height 790
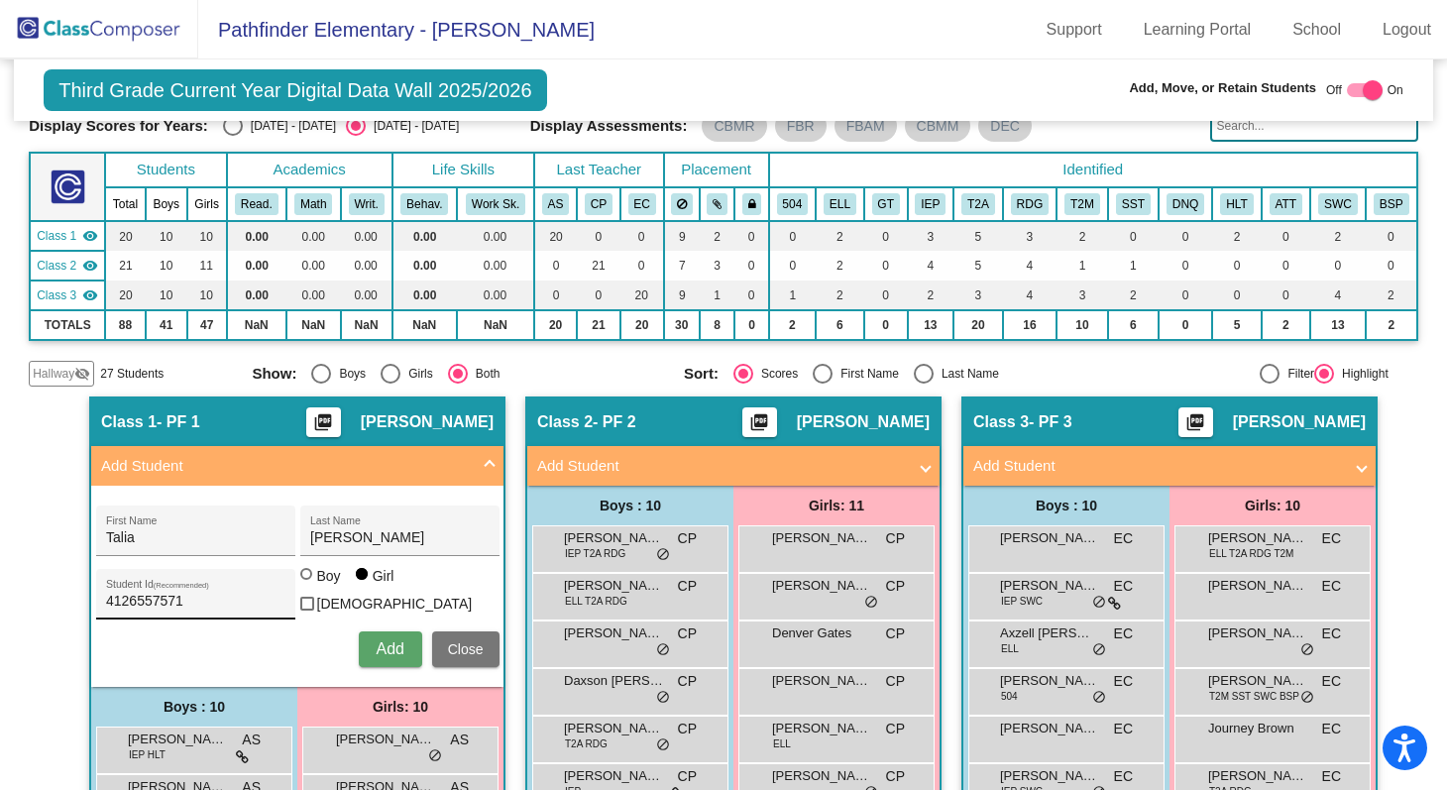
click at [230, 606] on input "4126557571" at bounding box center [195, 602] width 178 height 16
click at [414, 631] on button "Add" at bounding box center [390, 649] width 63 height 36
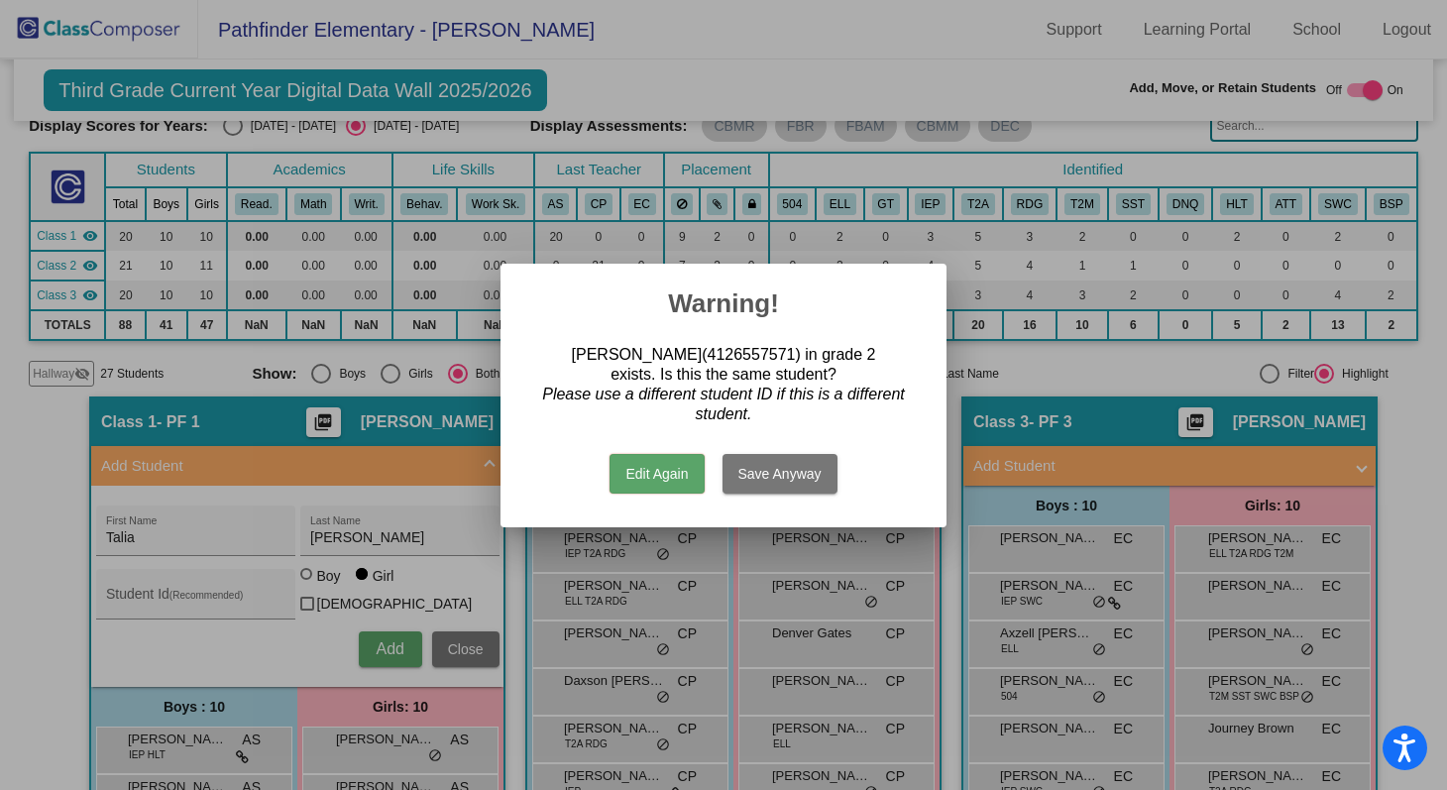
click at [778, 486] on button "Save Anyway" at bounding box center [779, 474] width 115 height 40
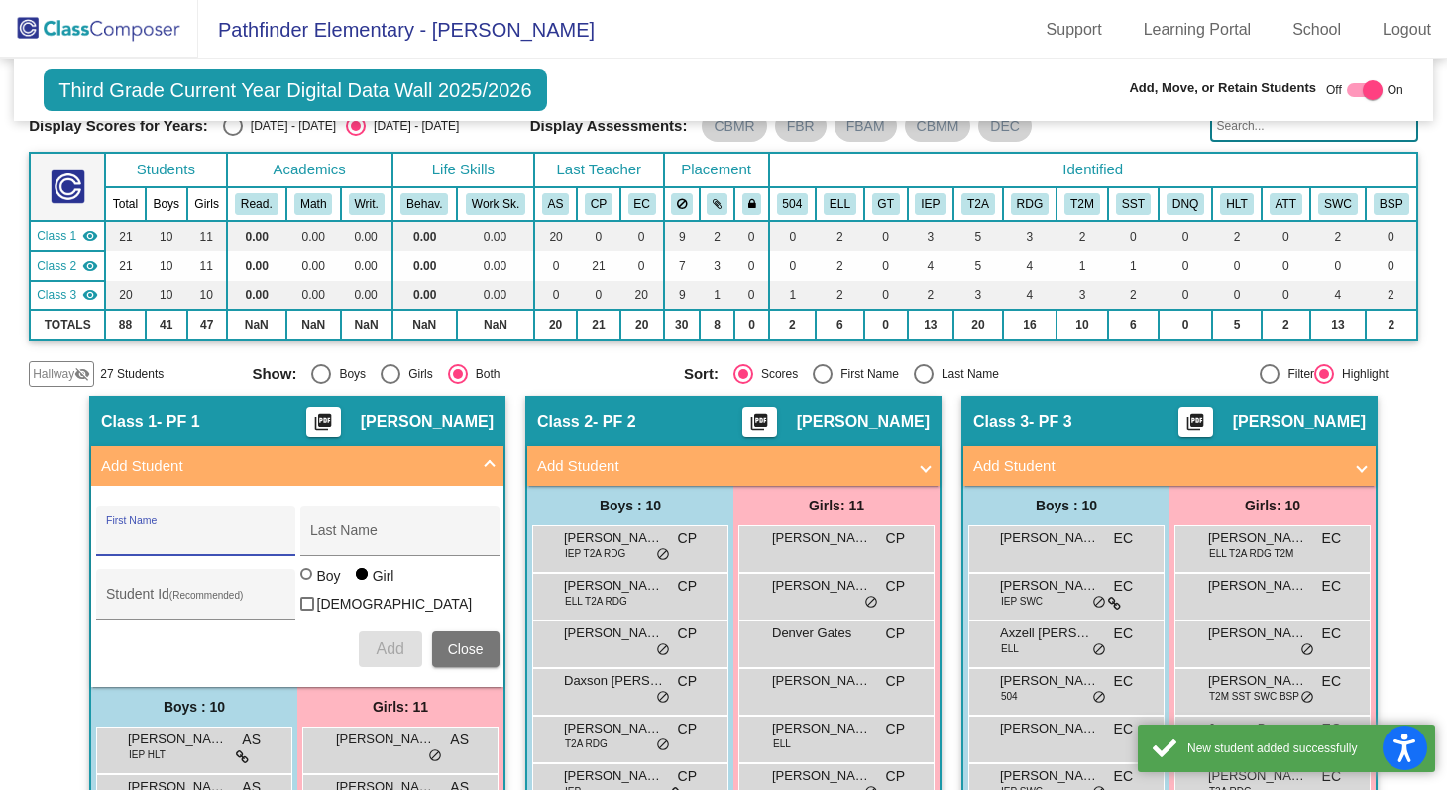
click at [471, 660] on button "Close" at bounding box center [465, 649] width 67 height 36
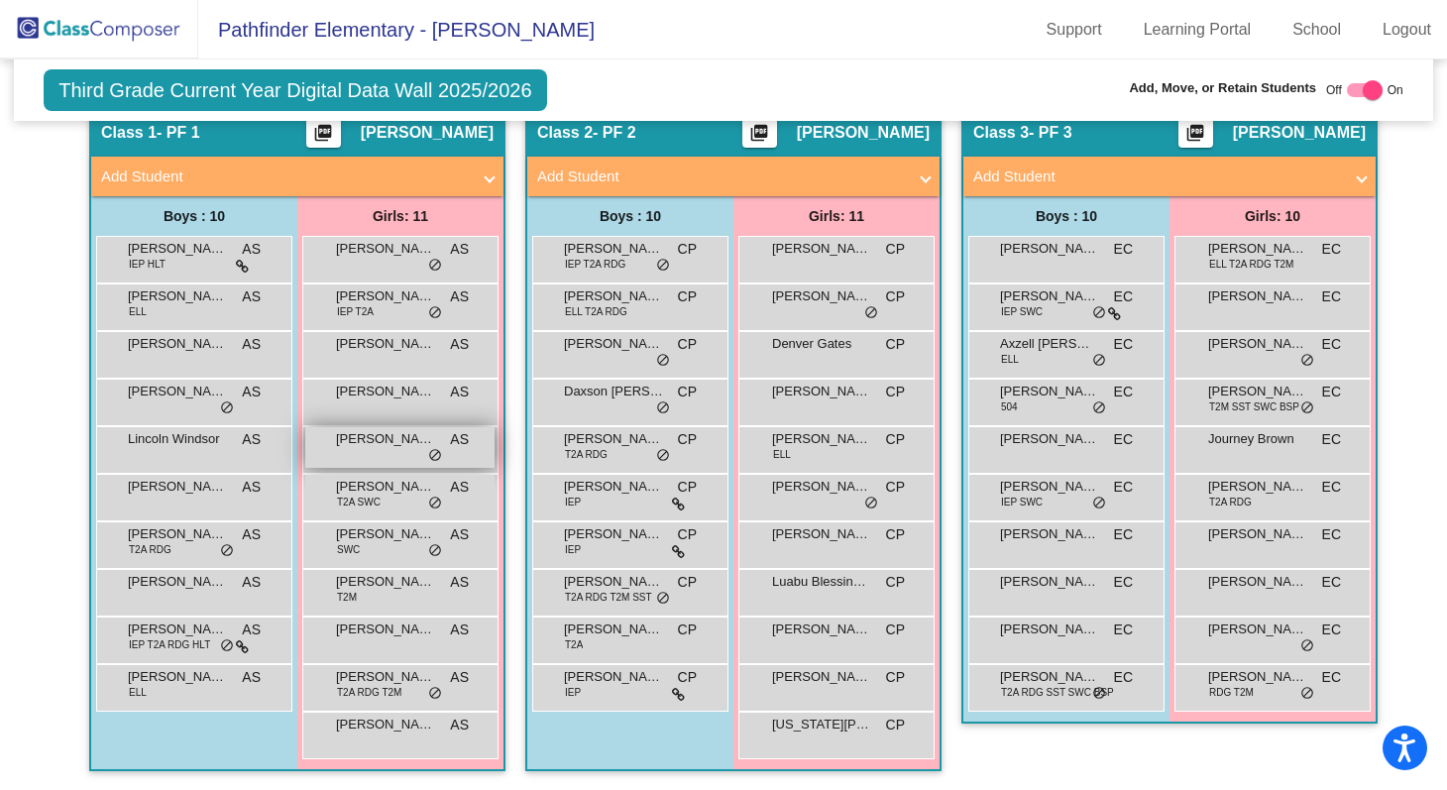
scroll to position [0, 0]
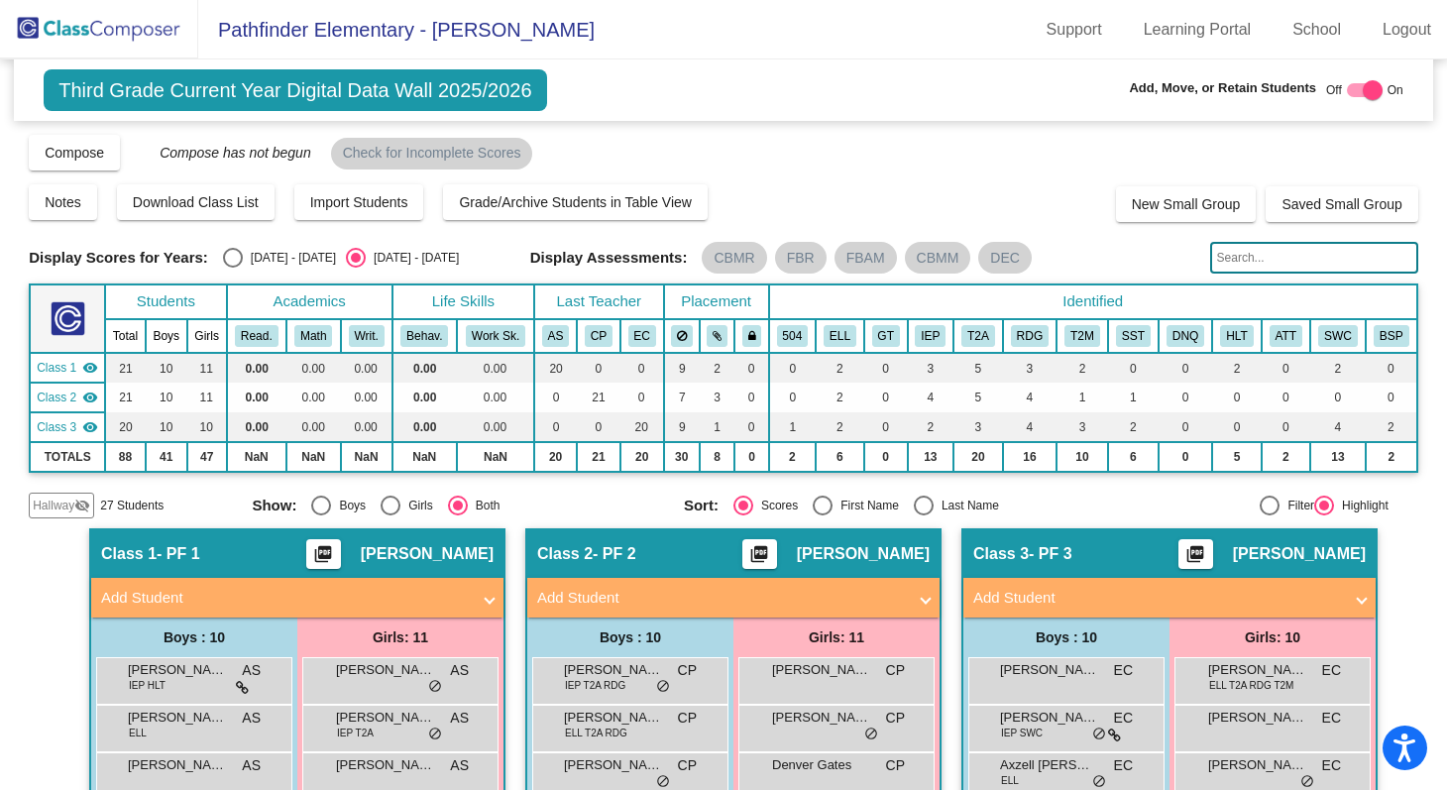
click at [74, 22] on img at bounding box center [99, 29] width 198 height 58
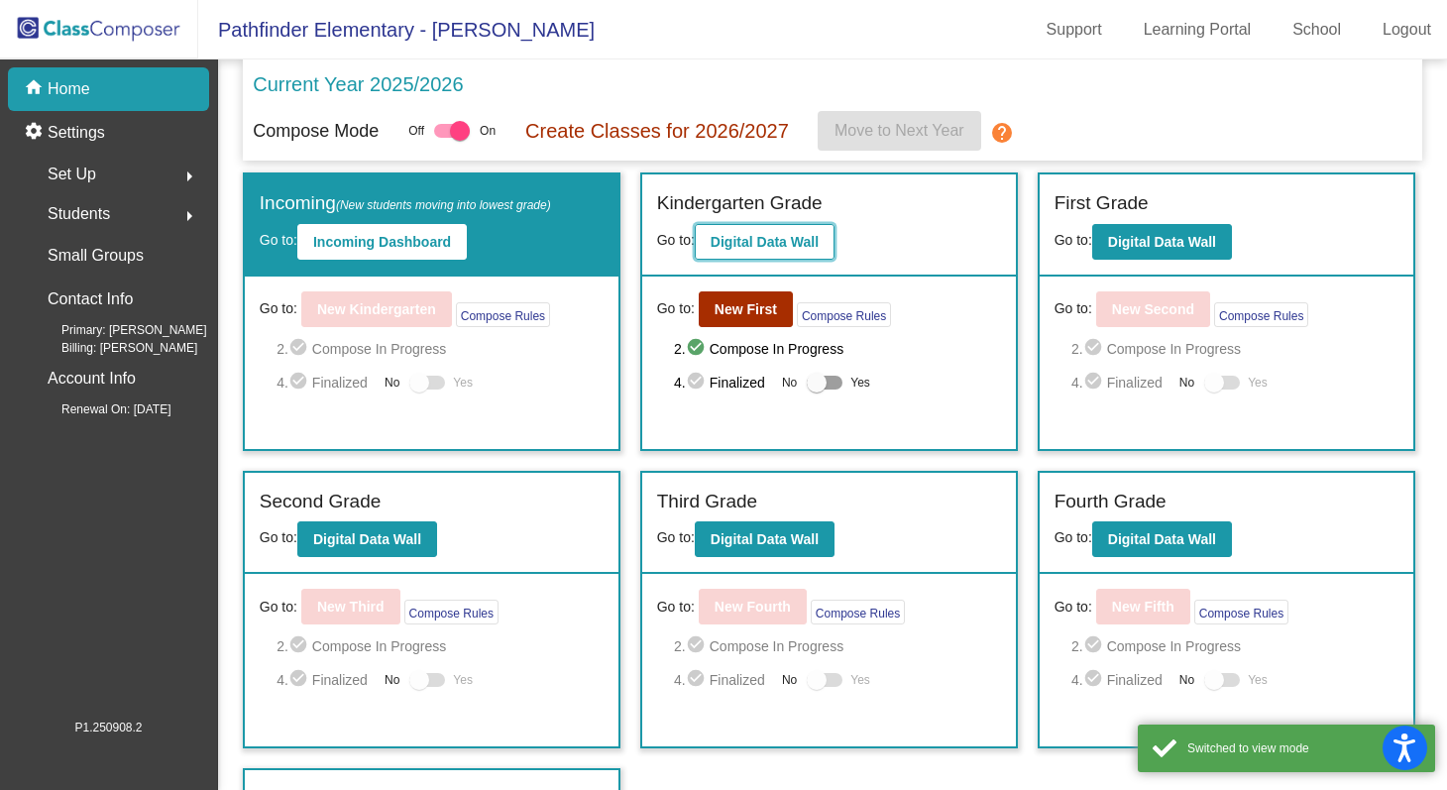
click at [750, 238] on b "Digital Data Wall" at bounding box center [764, 242] width 108 height 16
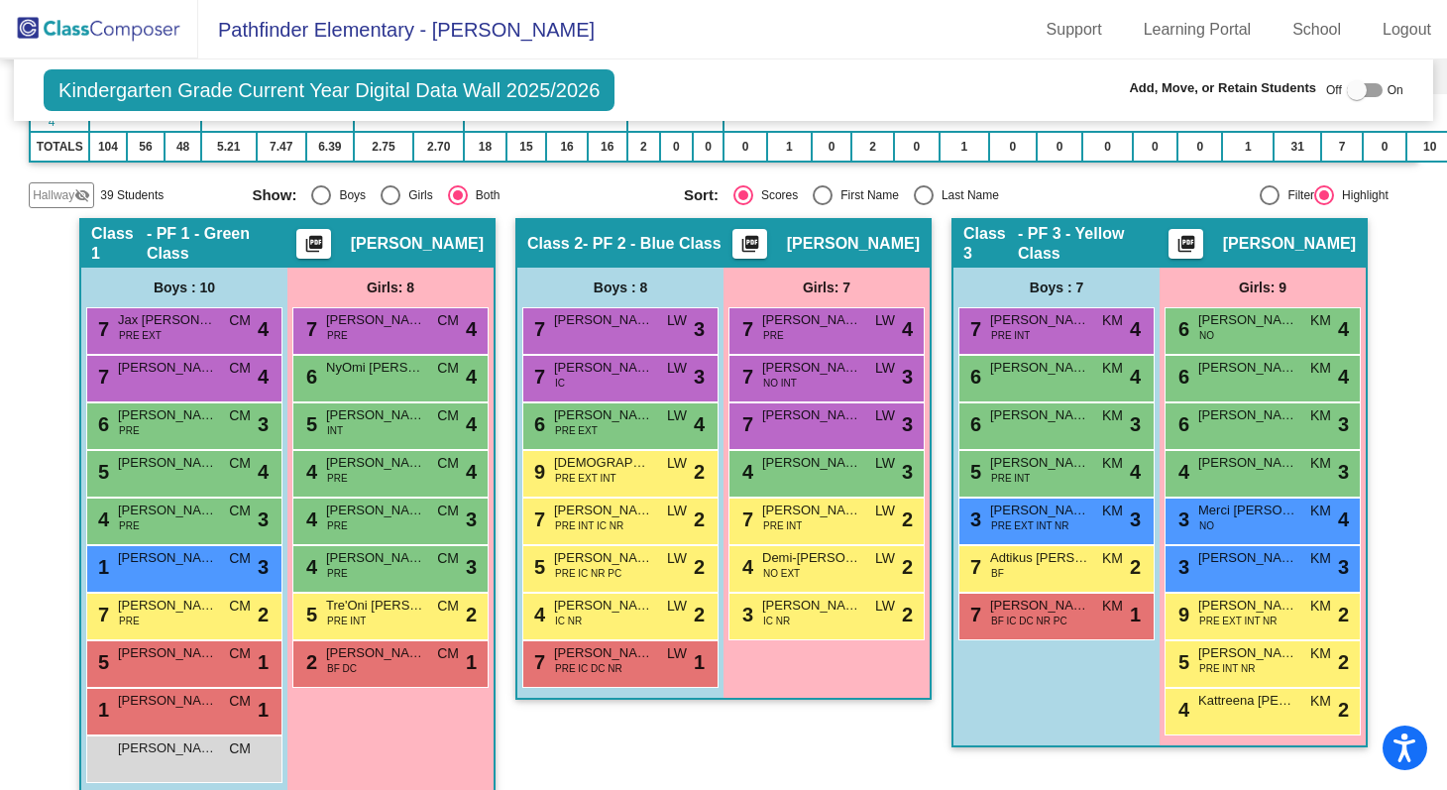
scroll to position [417, 0]
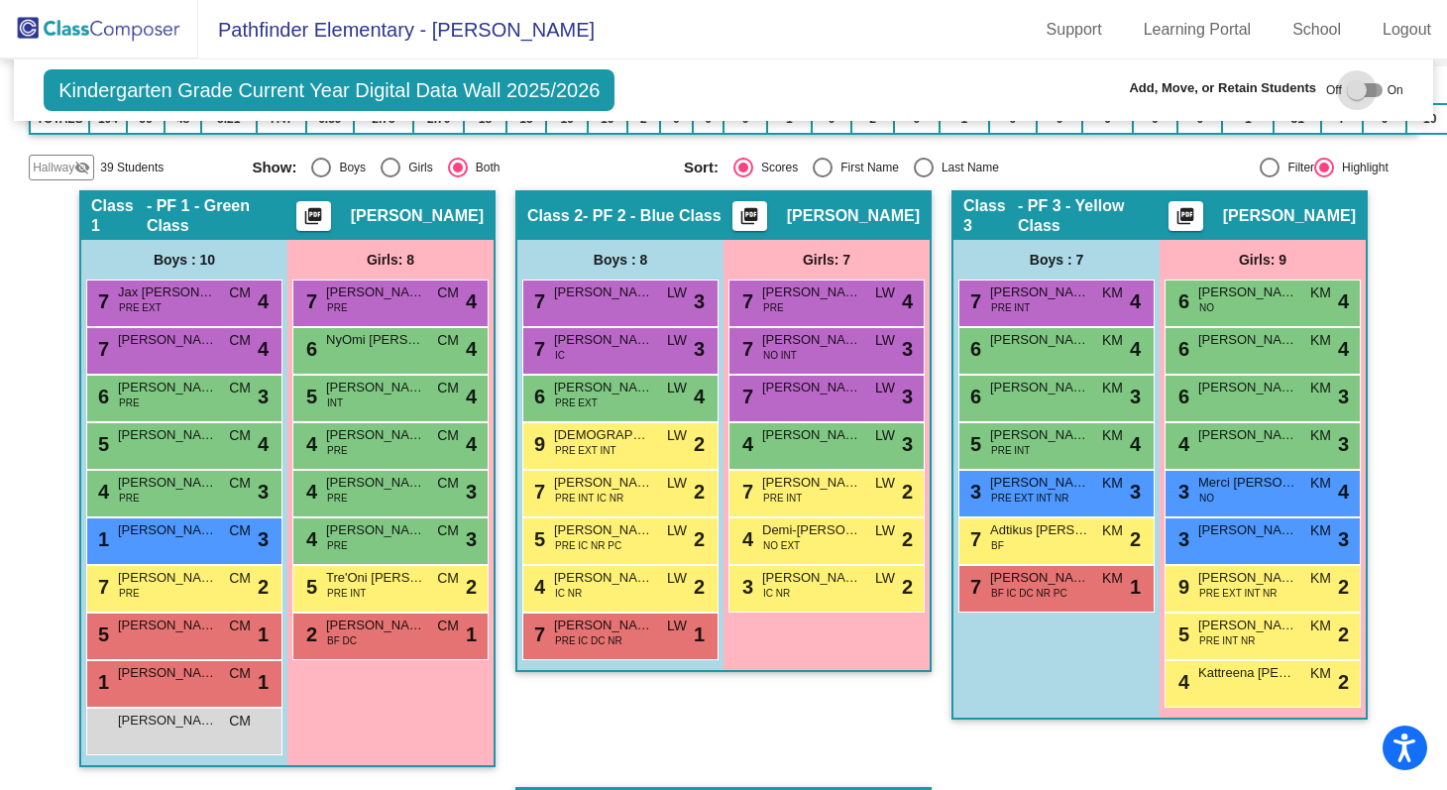
click at [1349, 94] on div at bounding box center [1357, 90] width 20 height 20
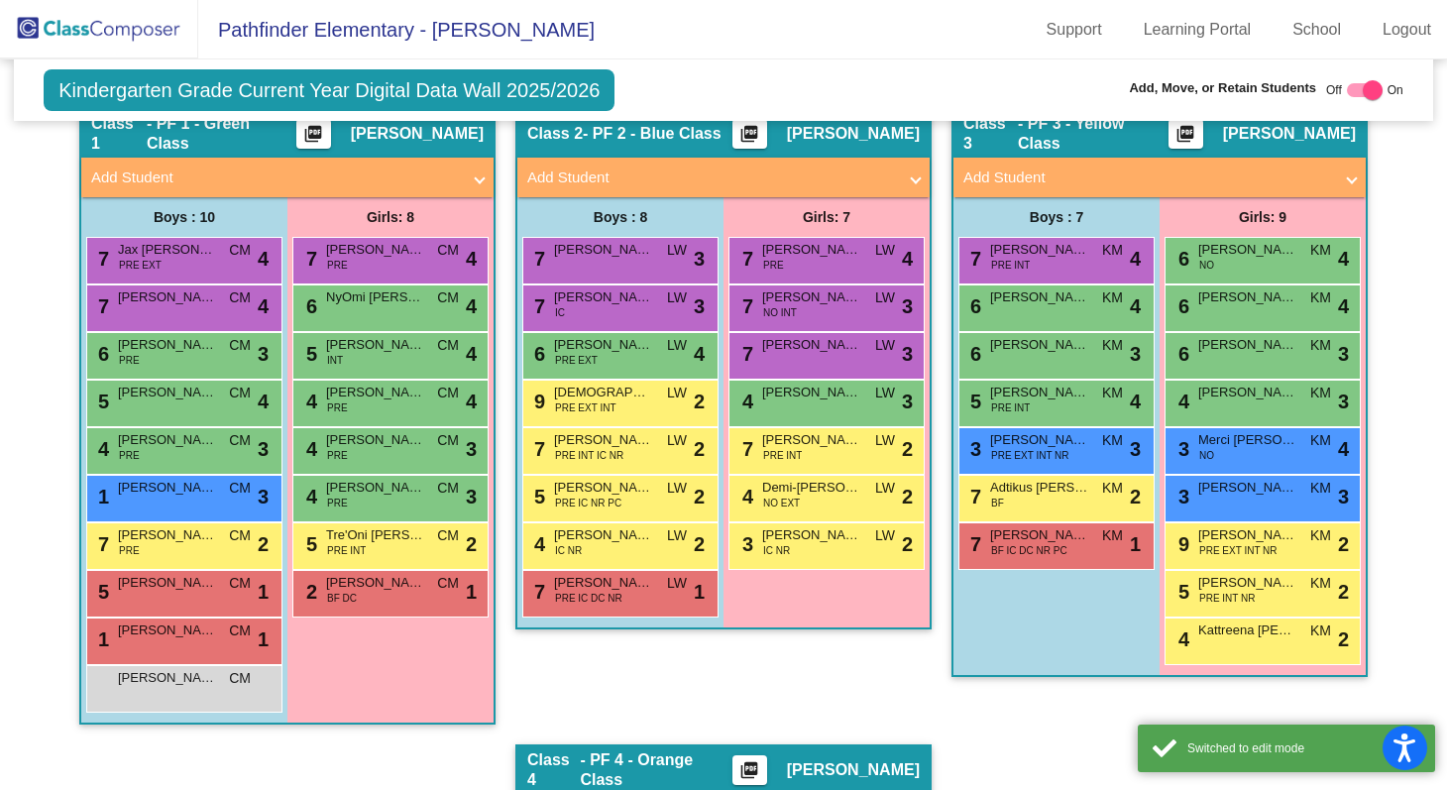
scroll to position [501, 0]
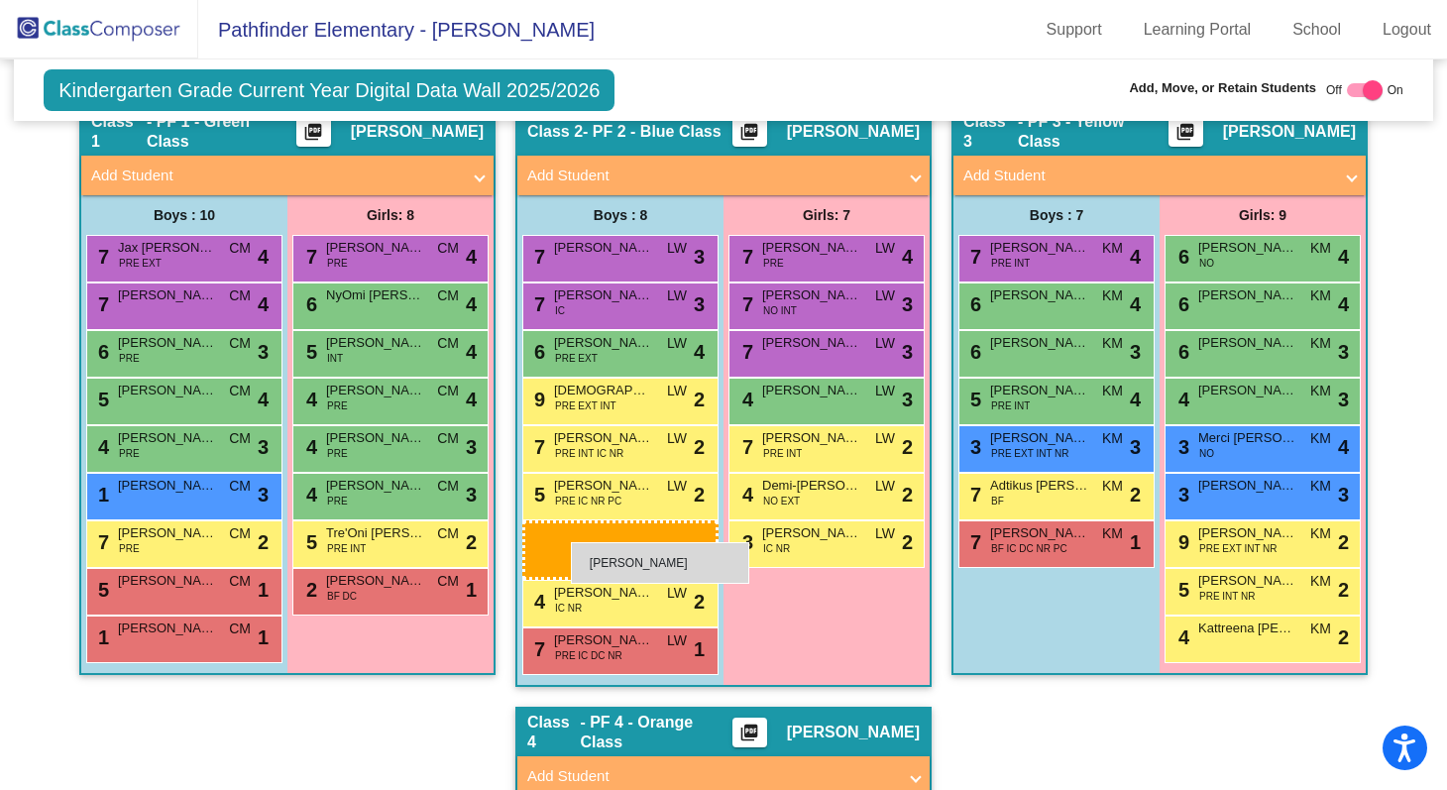
drag, startPoint x: 201, startPoint y: 693, endPoint x: 571, endPoint y: 542, distance: 399.1
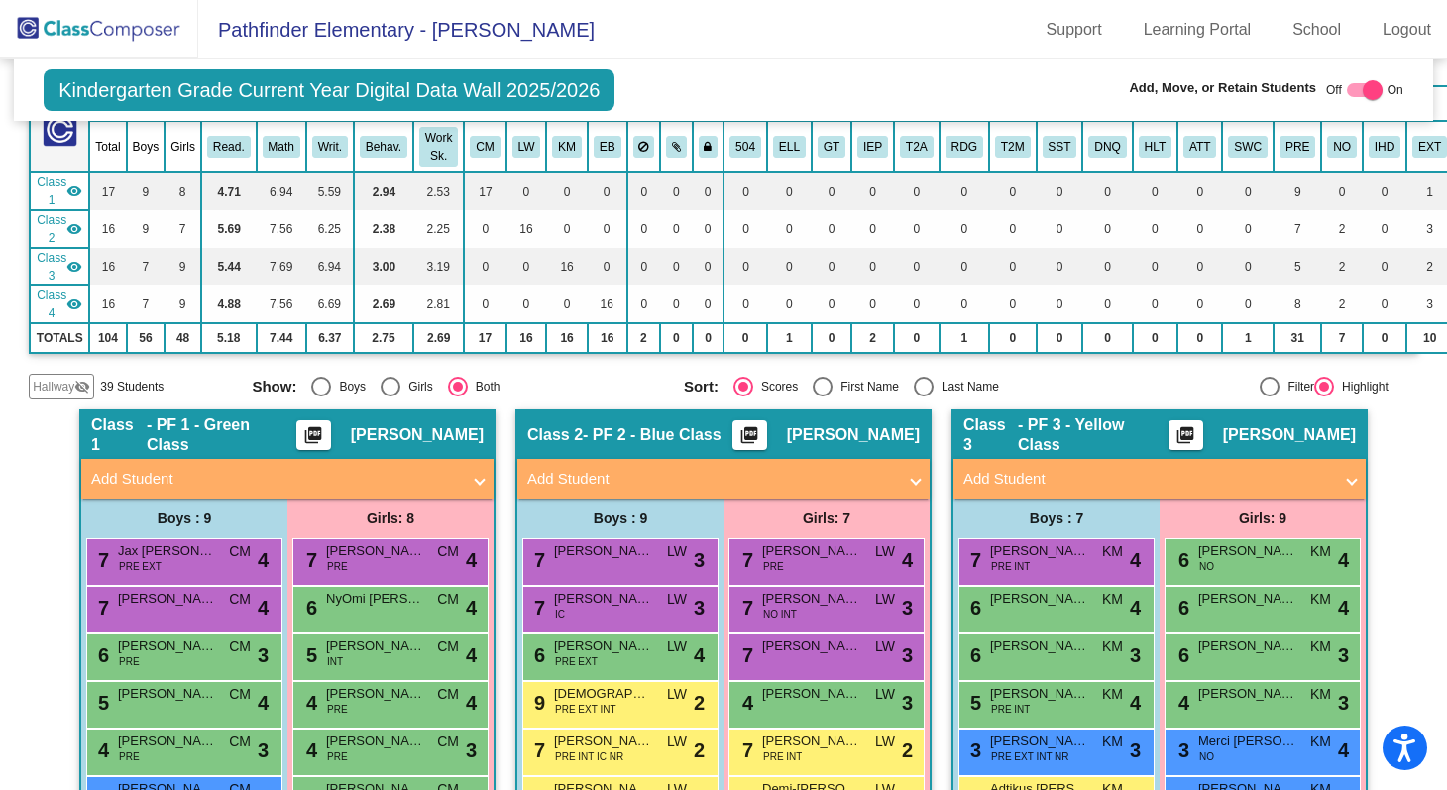
scroll to position [0, 0]
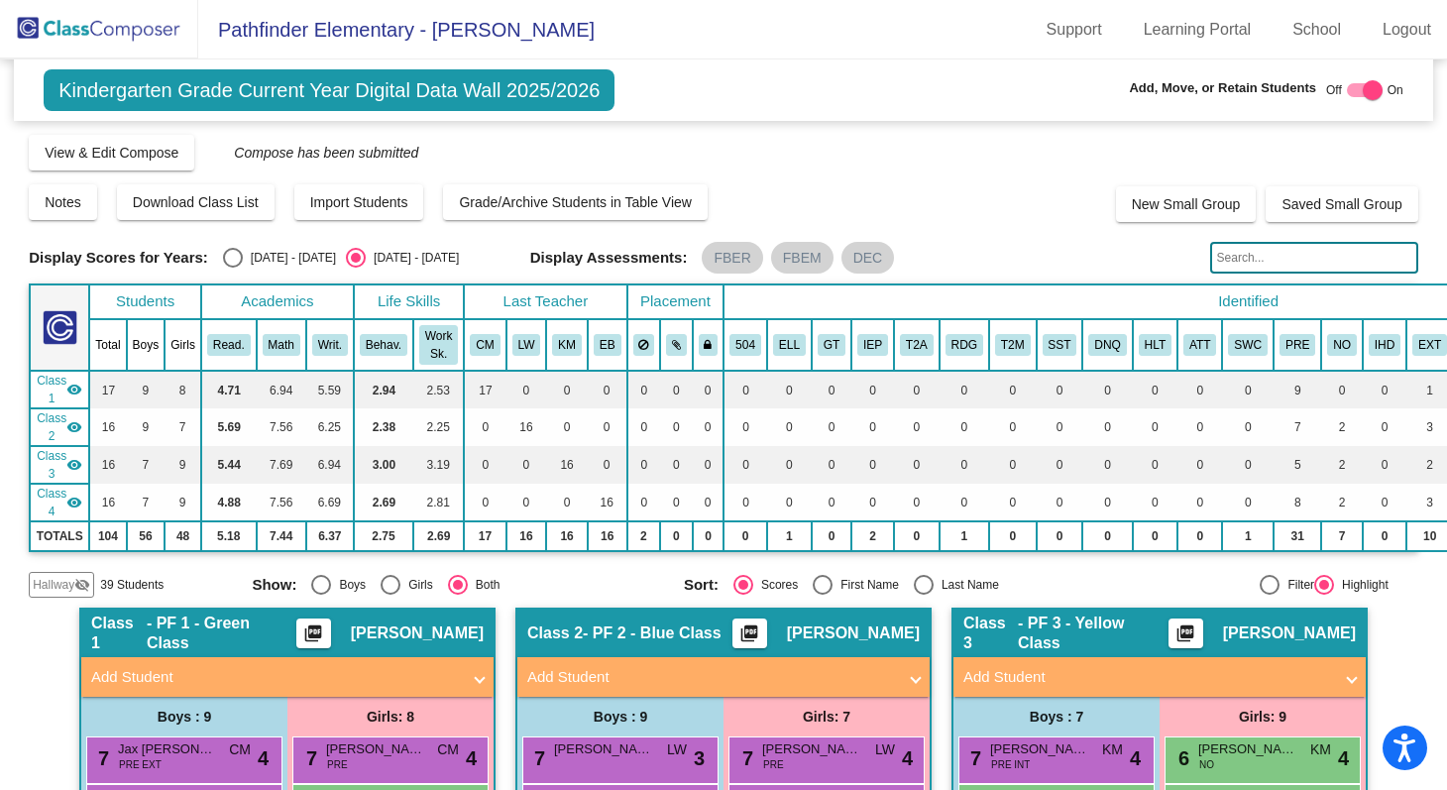
click at [1370, 87] on div at bounding box center [1373, 90] width 20 height 20
checkbox input "false"
